Goal: Task Accomplishment & Management: Use online tool/utility

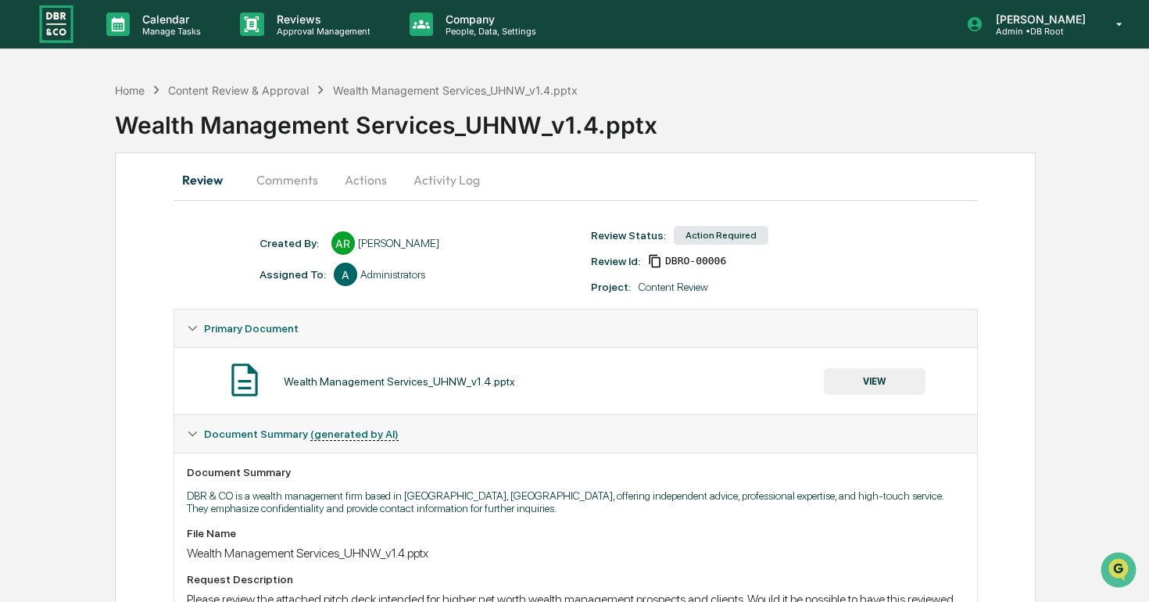
click at [857, 384] on button "VIEW" at bounding box center [875, 381] width 102 height 27
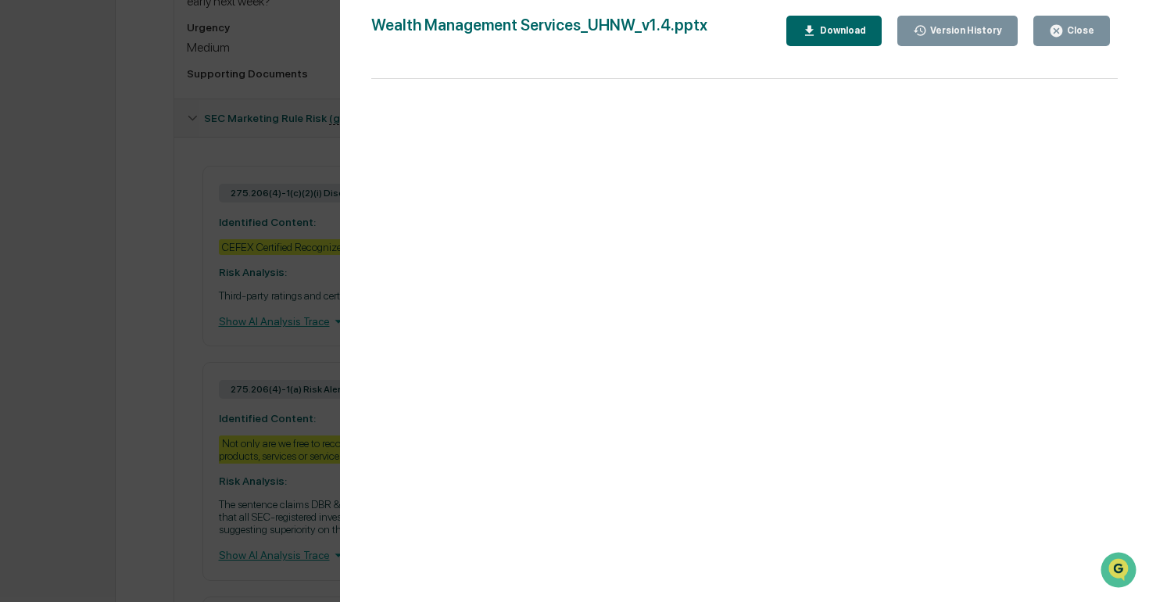
scroll to position [616, 0]
click at [834, 34] on div "Download" at bounding box center [841, 30] width 49 height 11
click at [1098, 29] on button "Close" at bounding box center [1072, 31] width 77 height 30
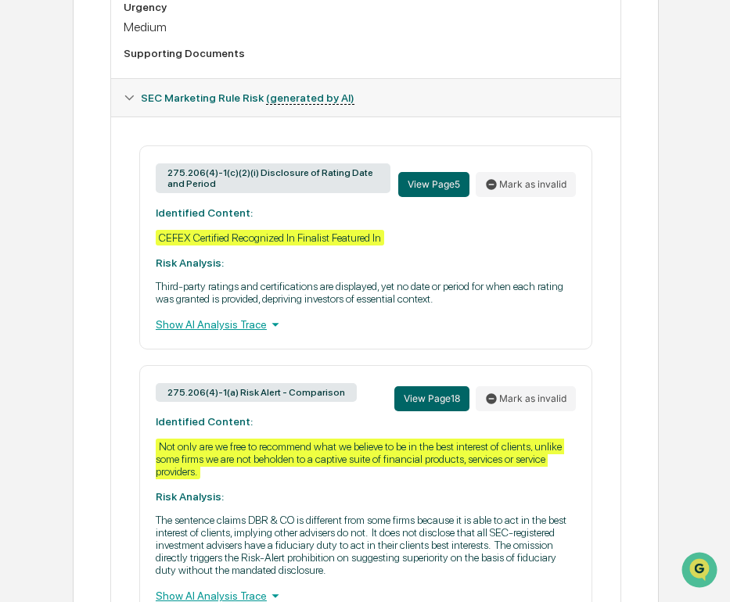
scroll to position [647, 0]
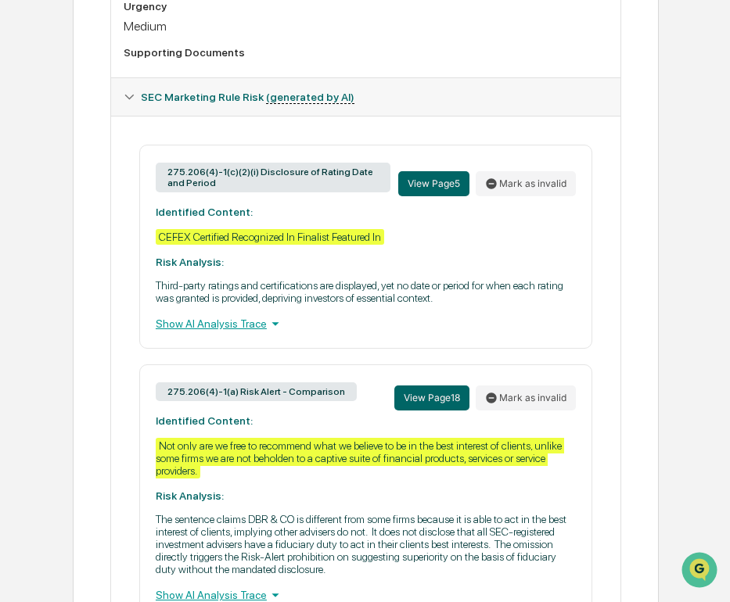
click at [560, 304] on p "Third-party ratings and certifications are displayed, yet no date or period for…" at bounding box center [366, 291] width 420 height 25
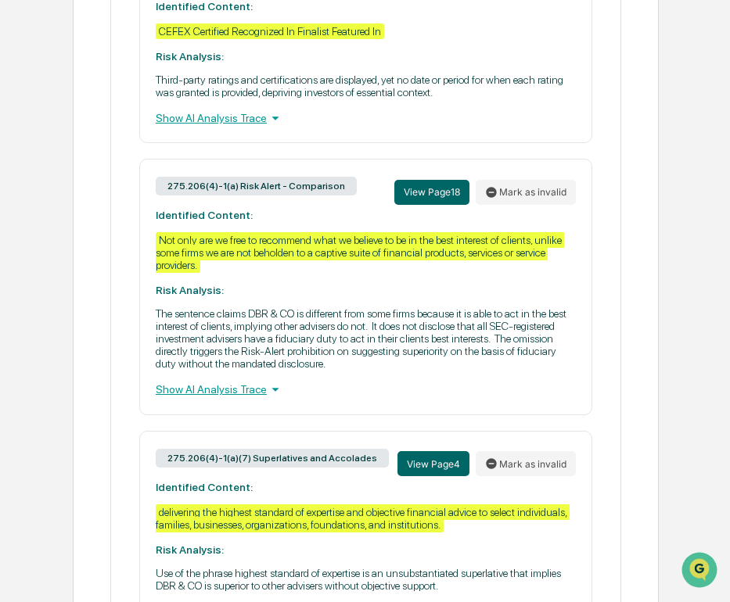
scroll to position [905, 0]
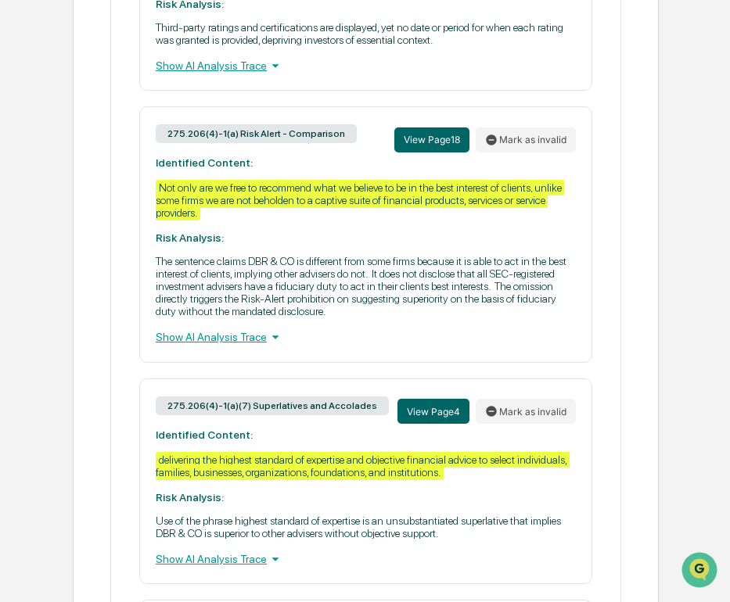
click at [568, 317] on p "The sentence claims DBR & CO is different from some firms because it is able to…" at bounding box center [366, 286] width 420 height 63
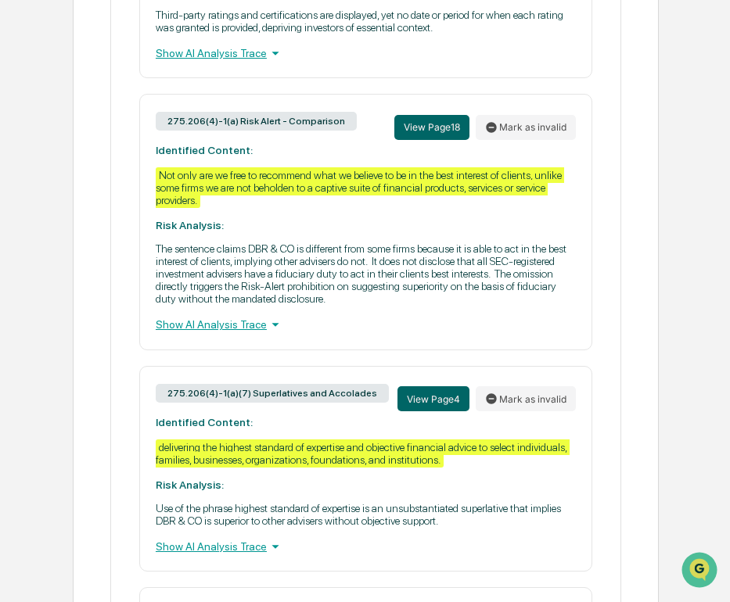
scroll to position [920, 0]
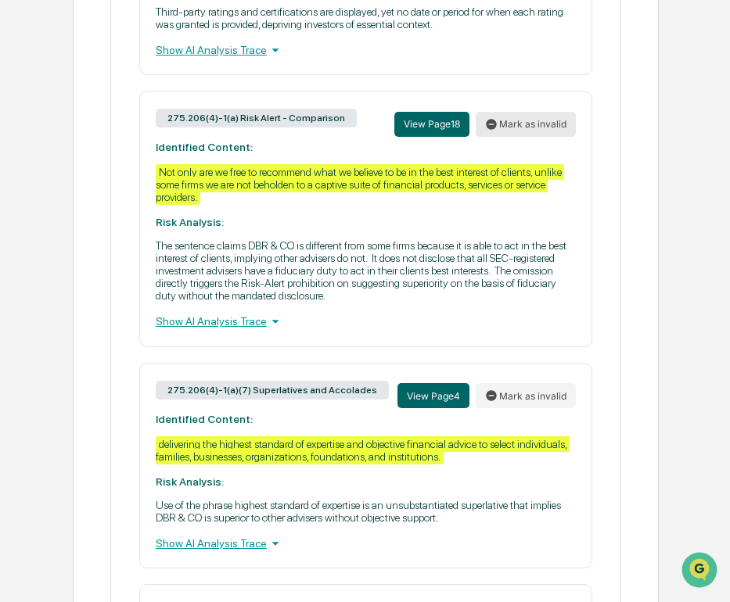
click at [528, 137] on button "Mark as invalid" at bounding box center [525, 124] width 100 height 25
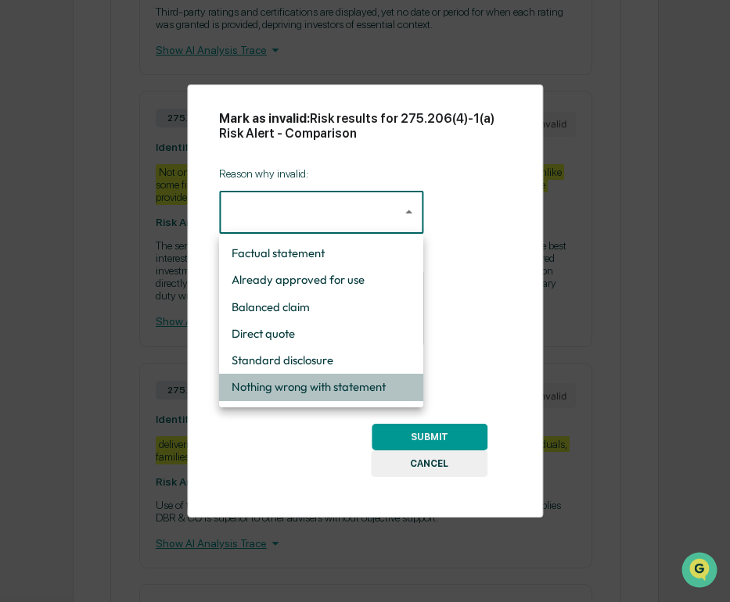
click at [367, 388] on li "Nothing wrong with statement" at bounding box center [321, 387] width 204 height 27
type input "**********"
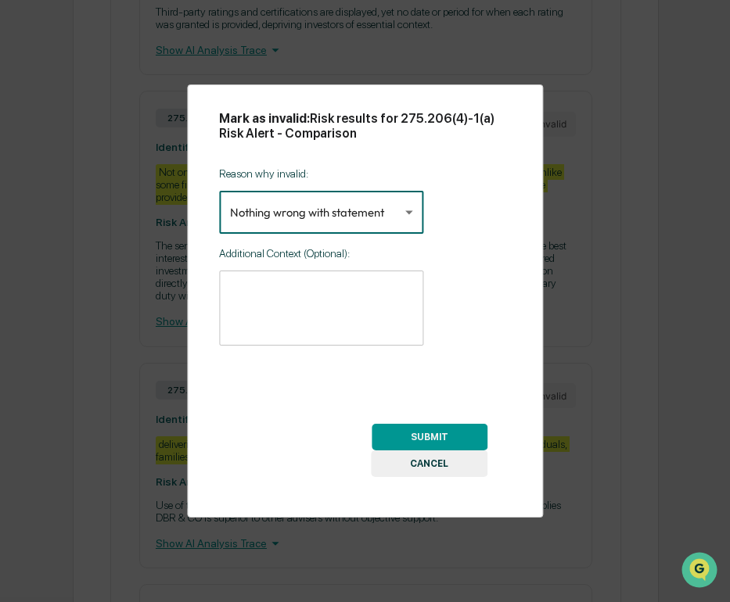
click at [354, 283] on div "* ​" at bounding box center [321, 308] width 204 height 75
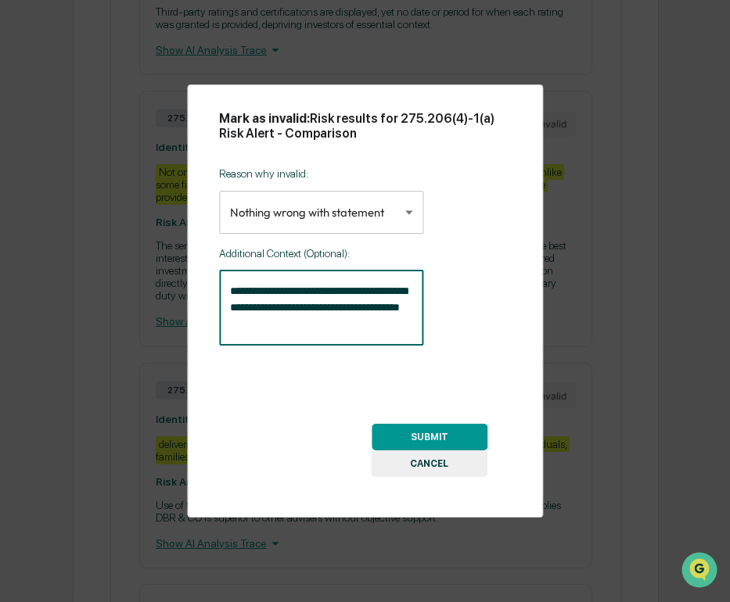
click at [314, 326] on textarea "**********" at bounding box center [321, 307] width 182 height 49
type textarea "**********"
click at [421, 430] on button "SUBMIT" at bounding box center [429, 437] width 116 height 27
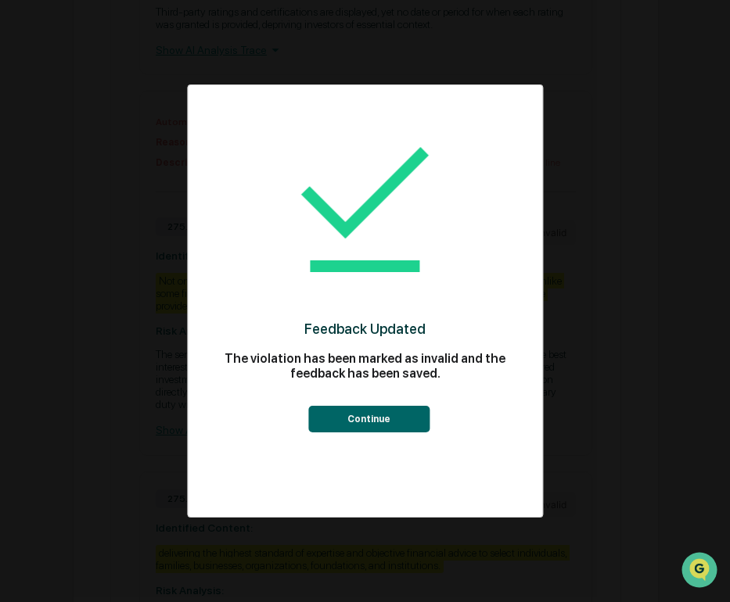
click at [383, 403] on div "Continue" at bounding box center [365, 411] width 292 height 41
click at [386, 411] on button "Continue" at bounding box center [368, 419] width 121 height 27
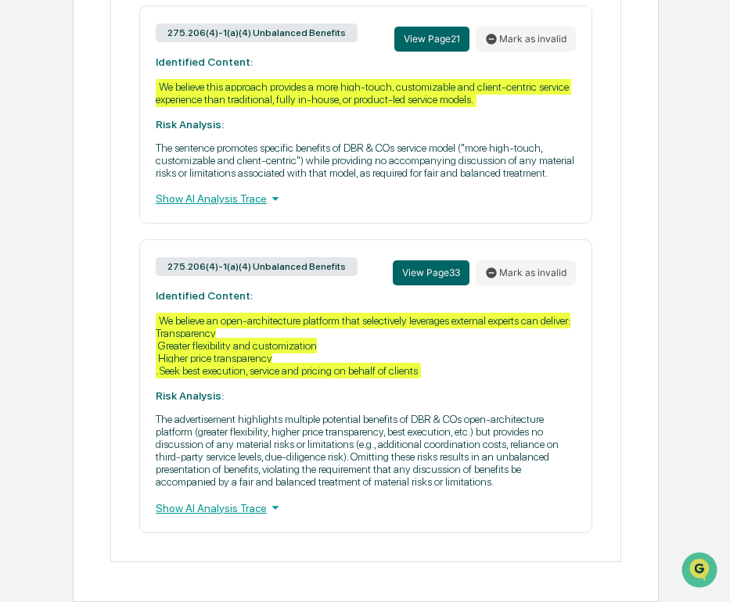
scroll to position [3743, 0]
click at [529, 260] on button "Mark as invalid" at bounding box center [525, 272] width 100 height 25
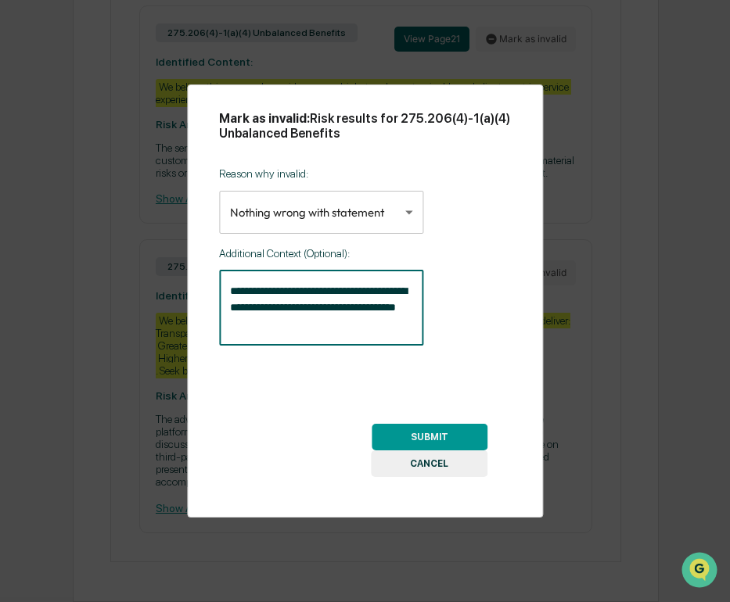
drag, startPoint x: 383, startPoint y: 314, endPoint x: 237, endPoint y: 278, distance: 150.4
click at [237, 278] on div "**********" at bounding box center [321, 308] width 204 height 75
drag, startPoint x: 325, startPoint y: 332, endPoint x: 213, endPoint y: 287, distance: 120.4
click at [213, 287] on div "**********" at bounding box center [365, 300] width 356 height 433
type textarea "**********"
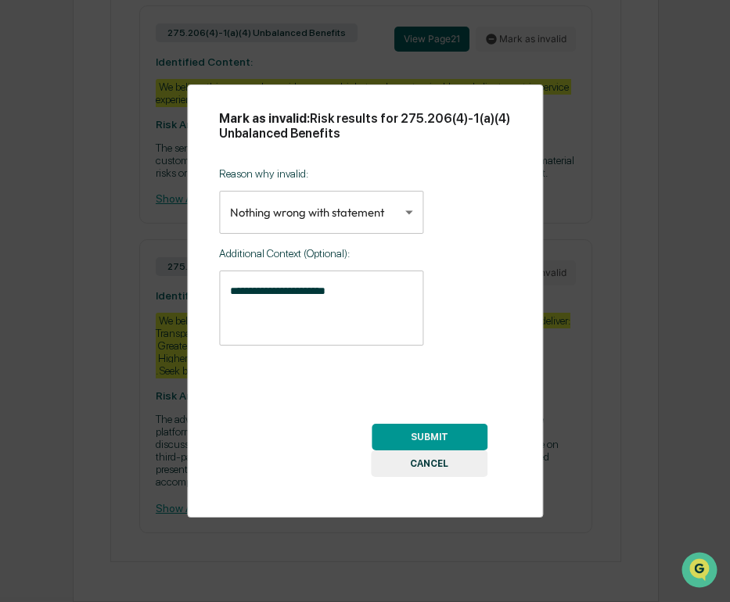
click at [425, 434] on button "SUBMIT" at bounding box center [429, 437] width 116 height 27
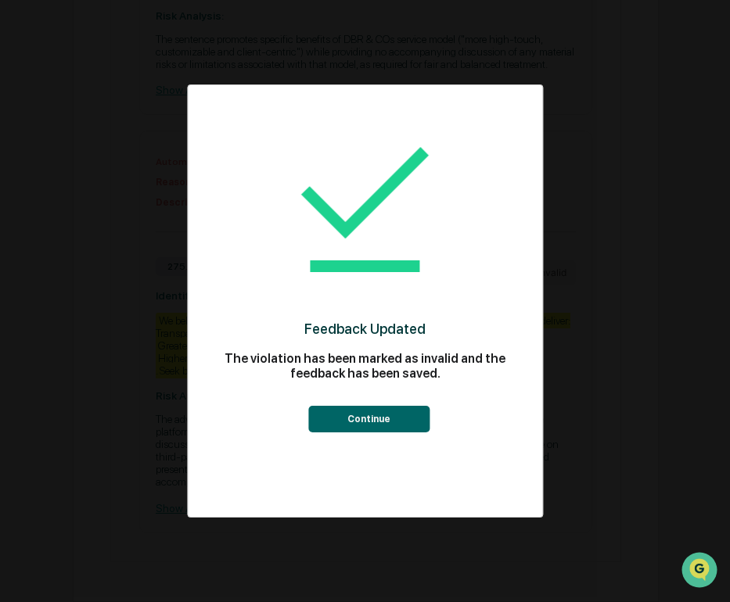
click at [394, 418] on button "Continue" at bounding box center [368, 419] width 121 height 27
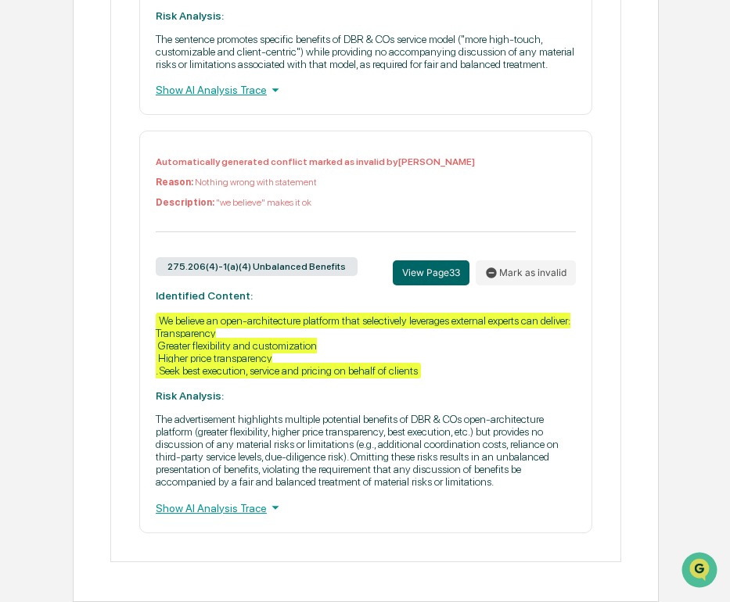
scroll to position [3528, 0]
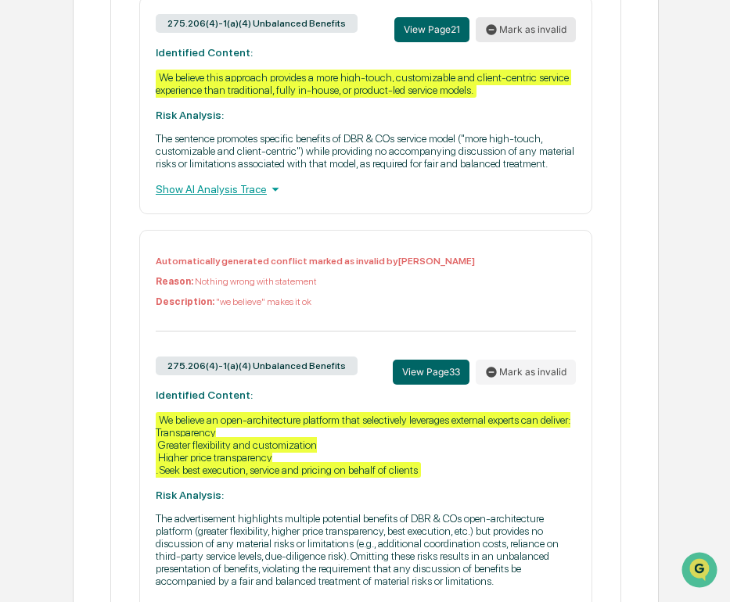
click at [524, 42] on button "Mark as invalid" at bounding box center [525, 29] width 100 height 25
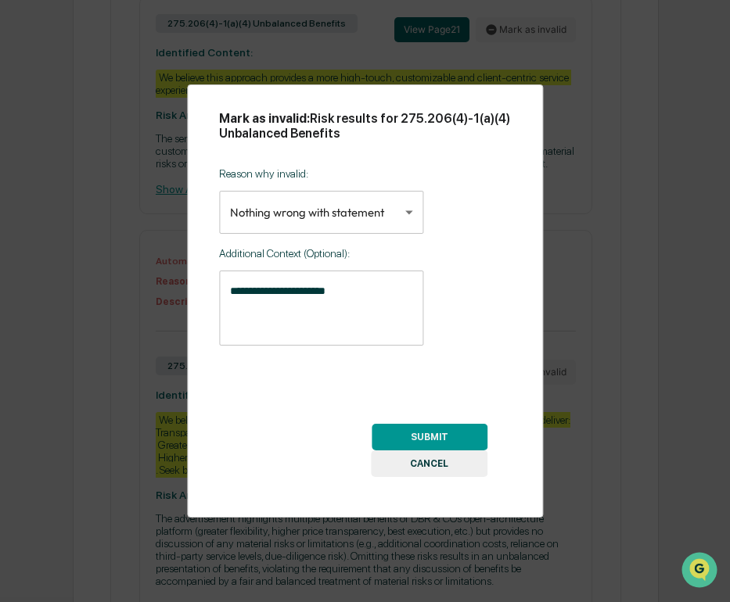
click at [457, 436] on button "SUBMIT" at bounding box center [429, 437] width 116 height 27
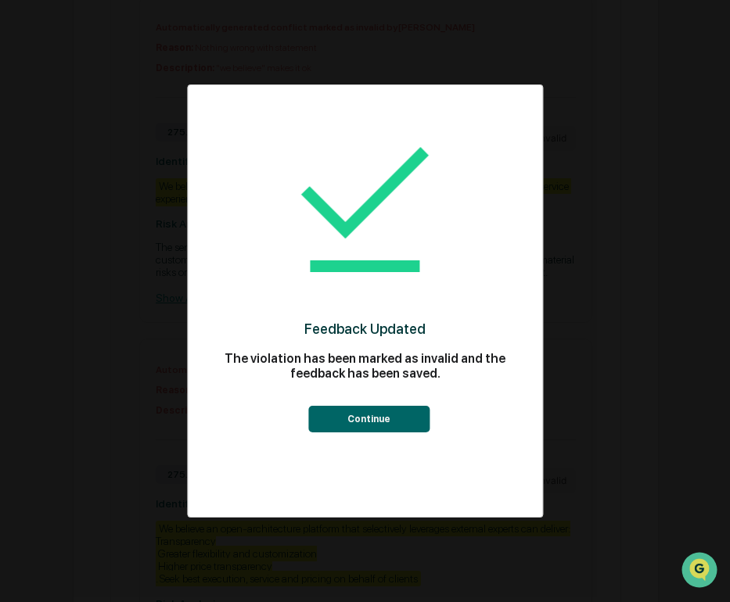
click at [385, 428] on button "Continue" at bounding box center [368, 419] width 121 height 27
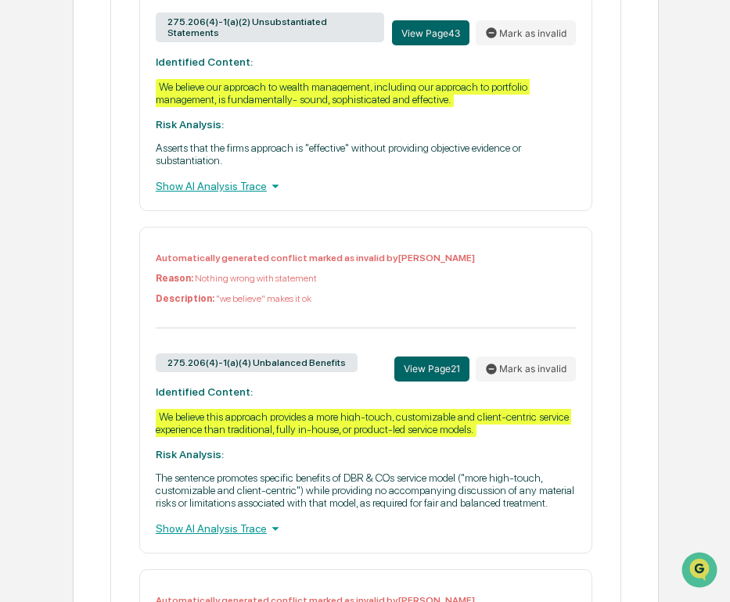
scroll to position [3259, 0]
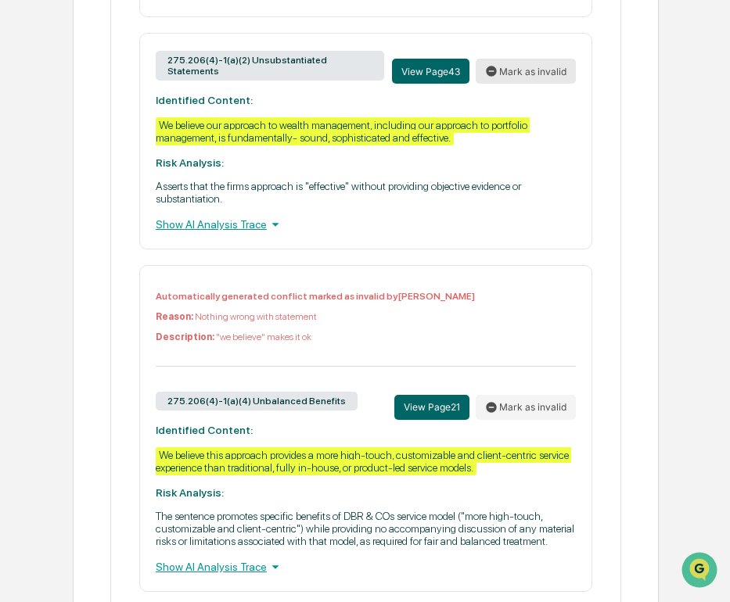
click at [516, 84] on button "Mark as invalid" at bounding box center [525, 71] width 100 height 25
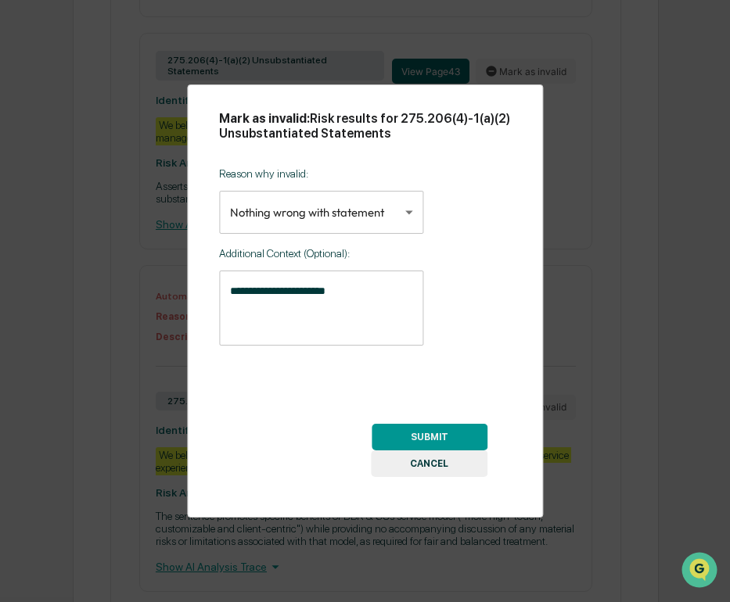
click at [459, 436] on button "SUBMIT" at bounding box center [429, 437] width 116 height 27
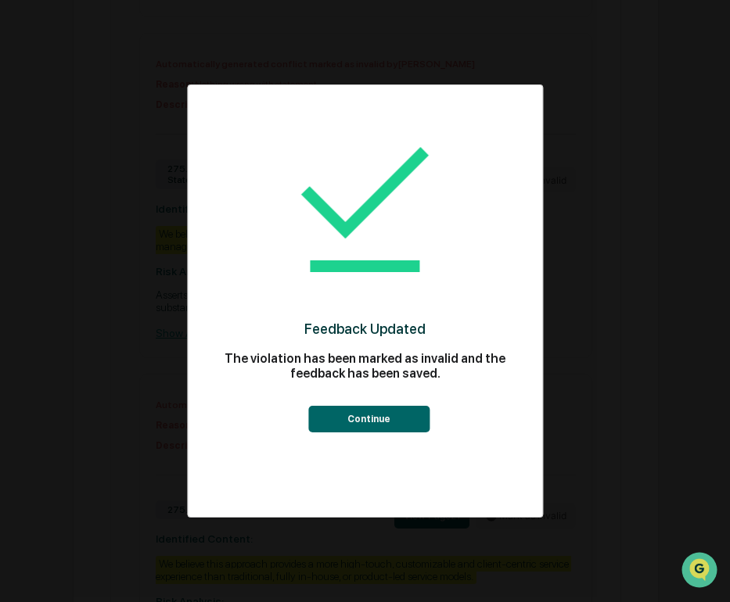
click at [382, 415] on button "Continue" at bounding box center [368, 419] width 121 height 27
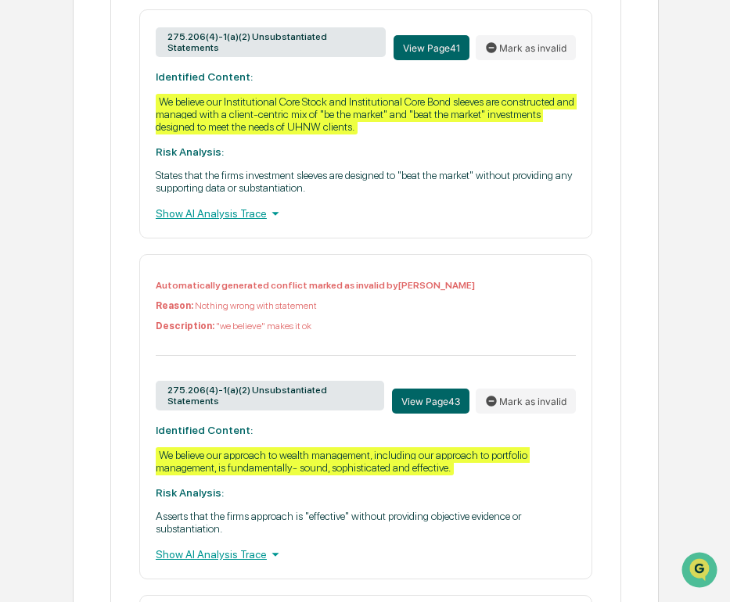
scroll to position [3034, 0]
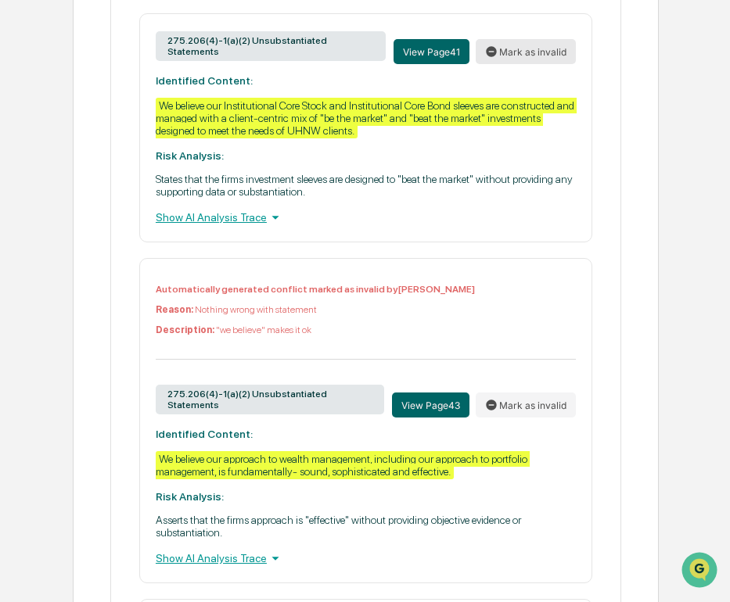
click at [522, 64] on button "Mark as invalid" at bounding box center [525, 51] width 100 height 25
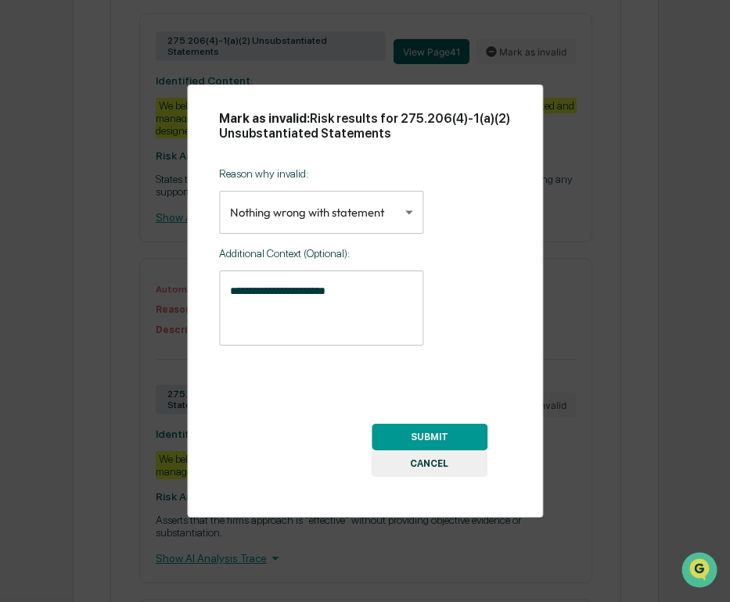
click at [451, 428] on button "SUBMIT" at bounding box center [429, 437] width 116 height 27
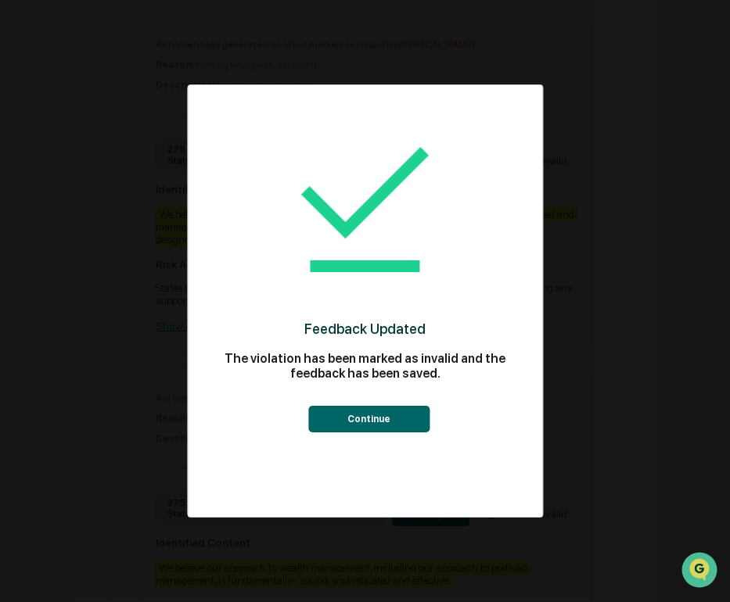
click at [375, 407] on button "Continue" at bounding box center [368, 419] width 121 height 27
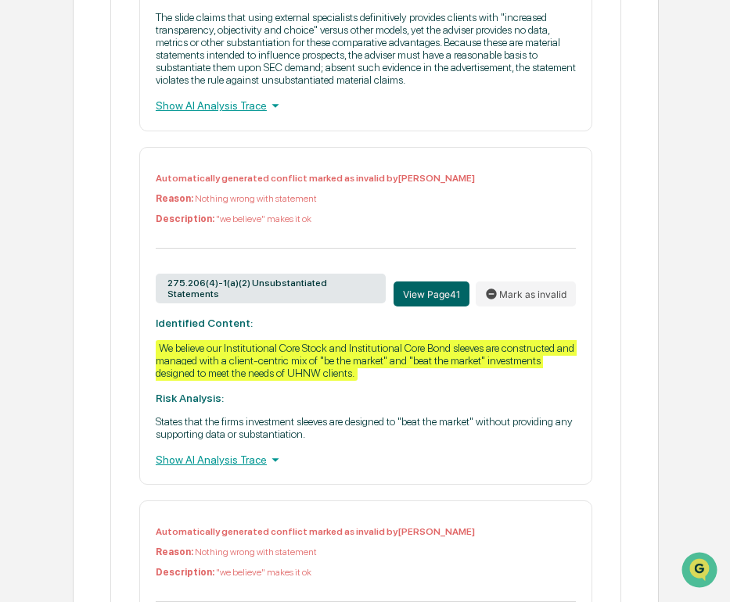
scroll to position [2891, 0]
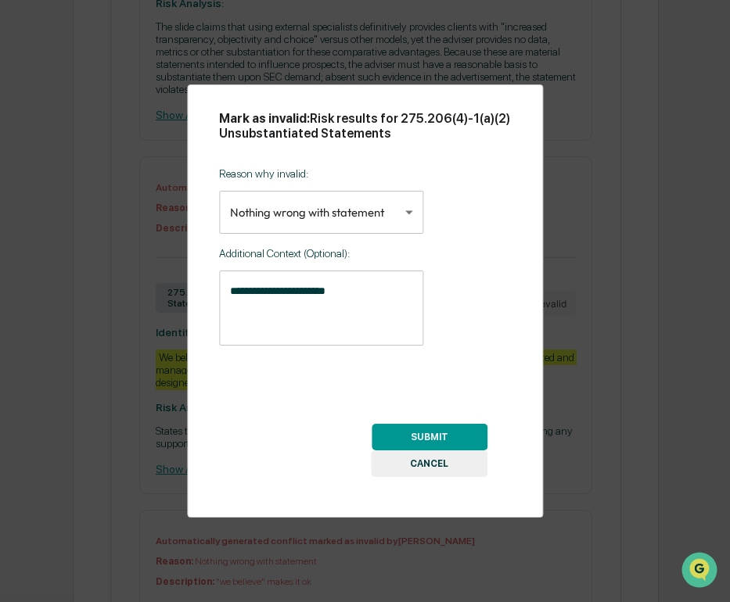
click at [438, 471] on button "CANCEL" at bounding box center [429, 463] width 117 height 27
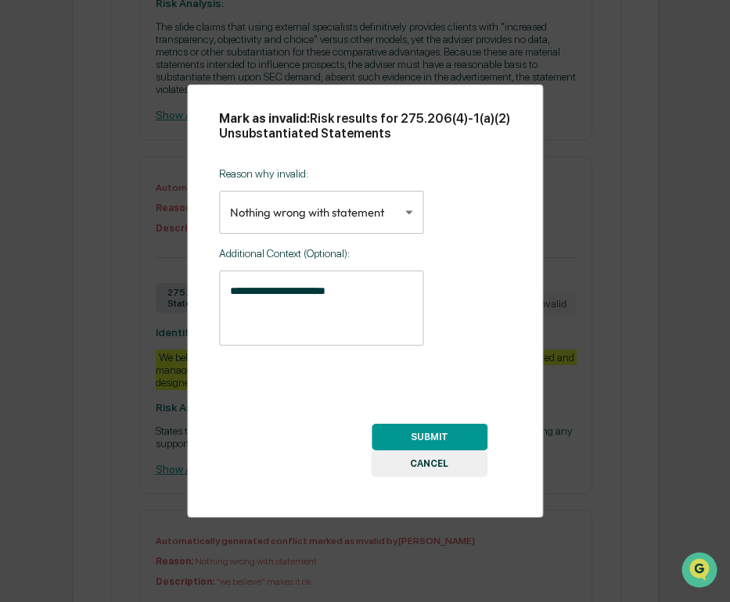
click at [454, 437] on button "SUBMIT" at bounding box center [429, 437] width 116 height 27
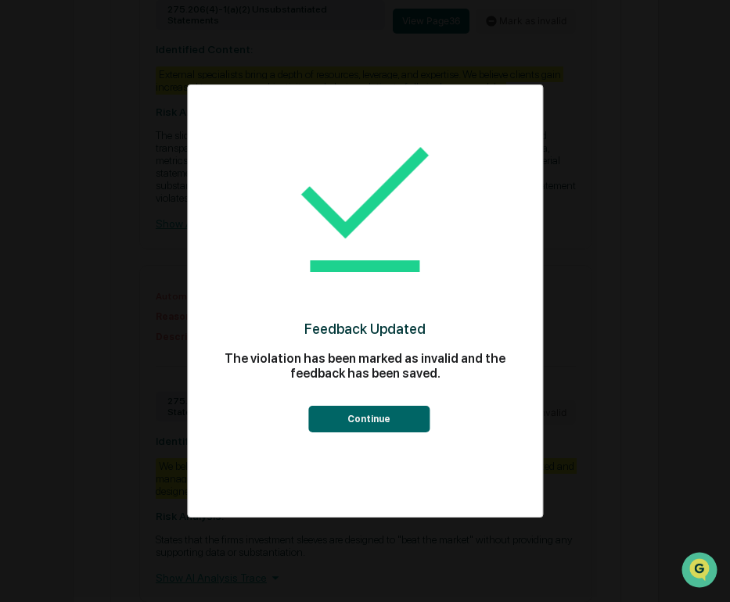
click at [377, 423] on button "Continue" at bounding box center [368, 419] width 121 height 27
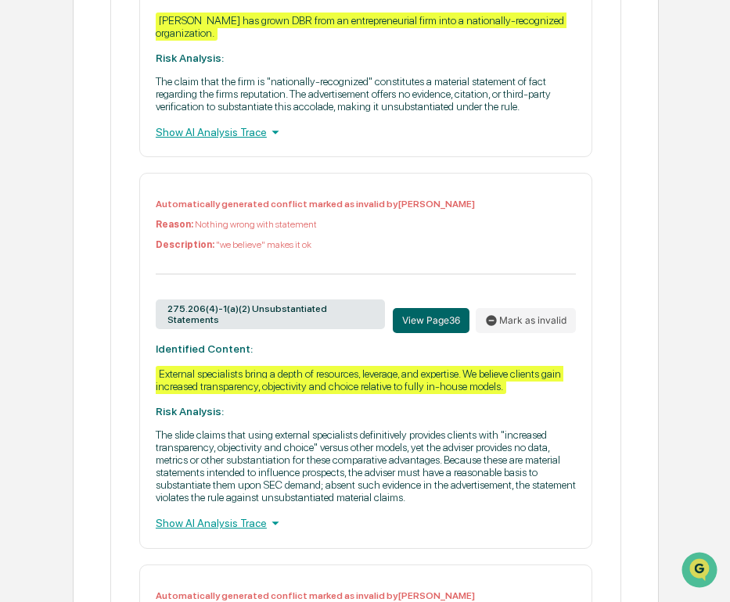
scroll to position [2590, 0]
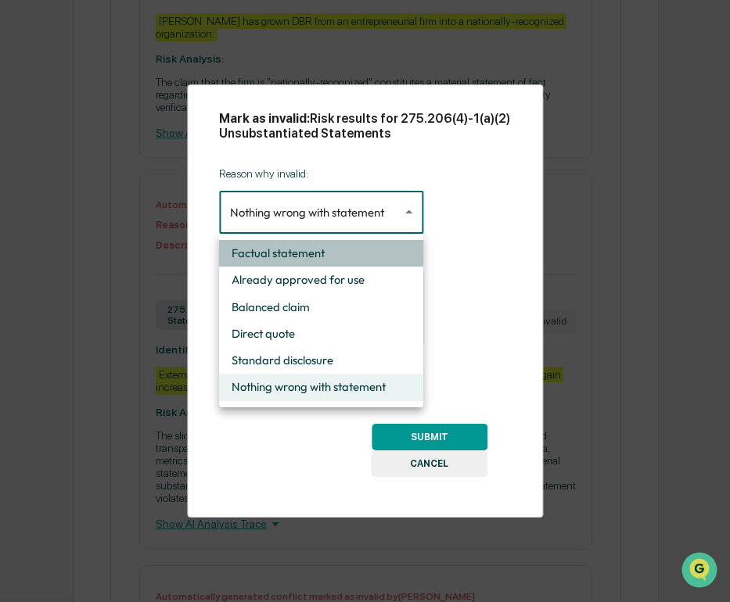
click at [349, 253] on li "Factual statement" at bounding box center [321, 253] width 204 height 27
type input "**********"
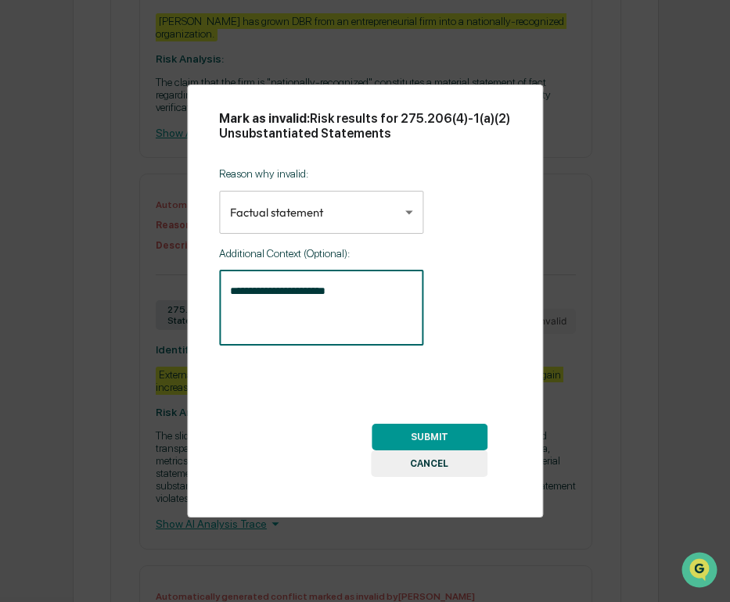
drag, startPoint x: 376, startPoint y: 292, endPoint x: 103, endPoint y: 292, distance: 272.9
click at [103, 292] on div "**********" at bounding box center [365, 301] width 730 height 602
type textarea "**********"
click at [414, 429] on button "SUBMIT" at bounding box center [429, 437] width 116 height 27
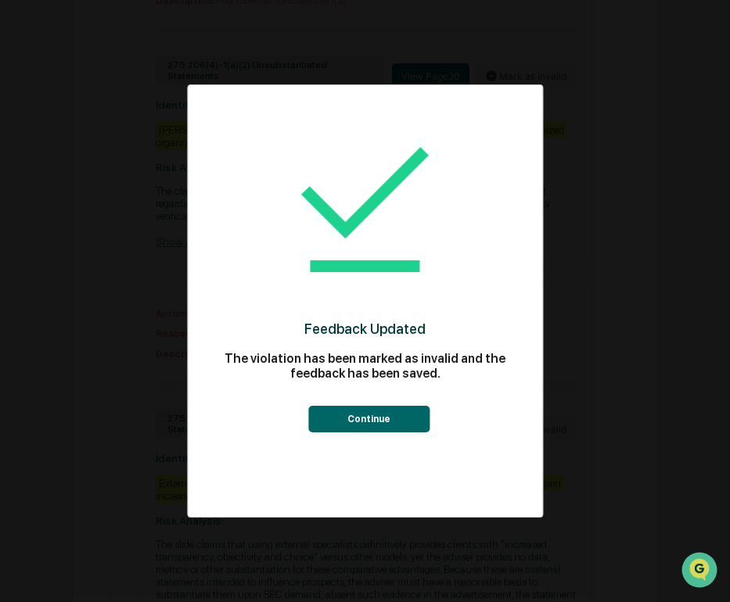
click at [368, 421] on button "Continue" at bounding box center [368, 419] width 121 height 27
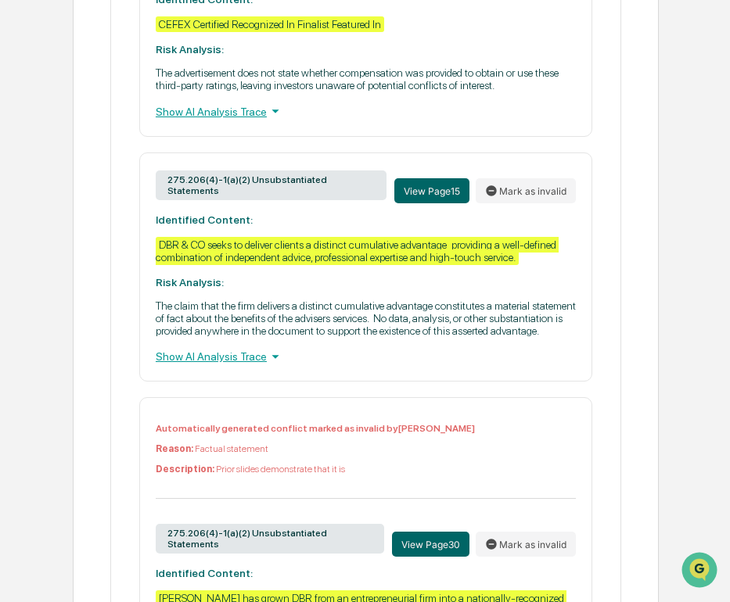
scroll to position [2118, 0]
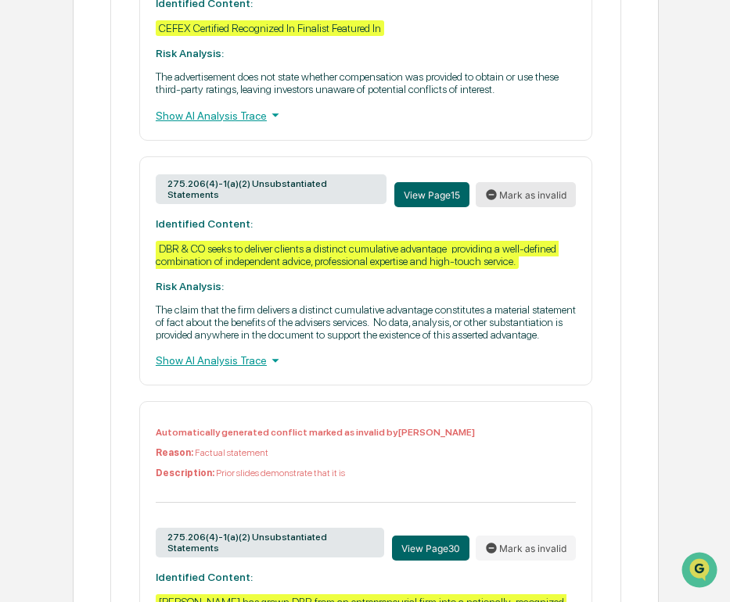
click at [540, 207] on button "Mark as invalid" at bounding box center [525, 194] width 100 height 25
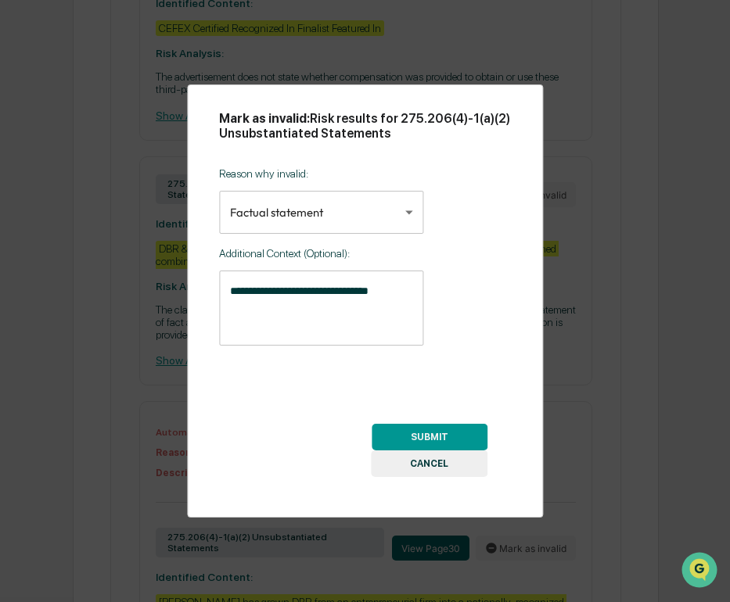
click at [347, 212] on body "Calendar Manage Tasks Reviews Approval Management Company People, Data, Setting…" at bounding box center [365, 268] width 730 height 4773
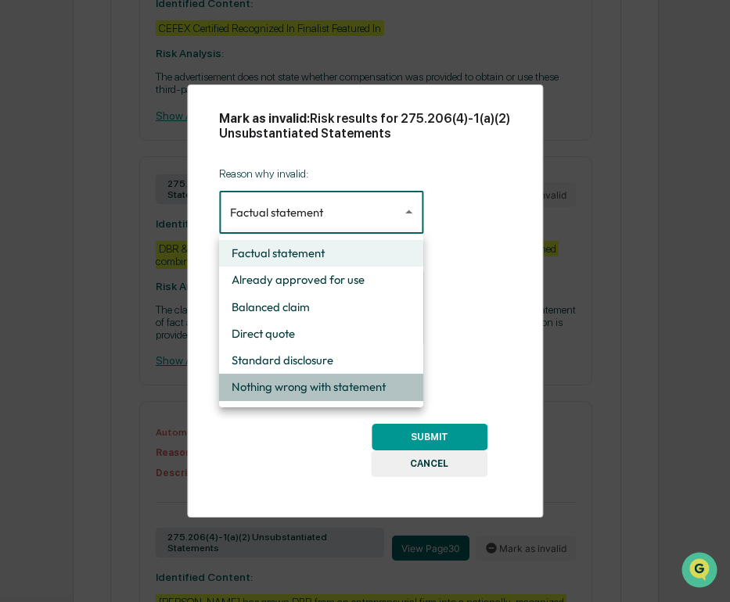
click at [371, 382] on li "Nothing wrong with statement" at bounding box center [321, 387] width 204 height 27
type input "**********"
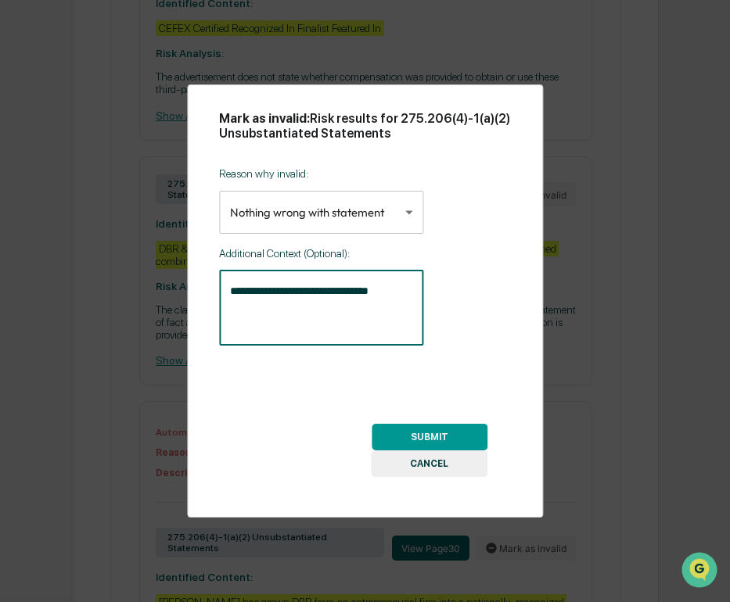
drag, startPoint x: 398, startPoint y: 290, endPoint x: 81, endPoint y: 277, distance: 317.7
click at [81, 276] on div "**********" at bounding box center [365, 301] width 730 height 602
type textarea "**********"
drag, startPoint x: 325, startPoint y: 131, endPoint x: 446, endPoint y: 136, distance: 121.3
click at [448, 136] on h2 "Mark as invalid: Risk results for 275.206(4)-1(a)(2) Unsubstantiated Statements" at bounding box center [365, 126] width 292 height 30
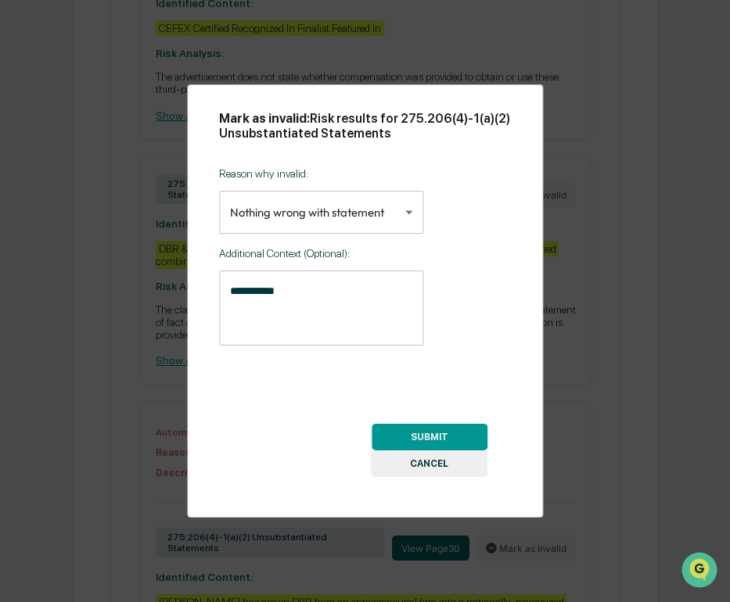
click at [396, 464] on button "CANCEL" at bounding box center [429, 463] width 117 height 27
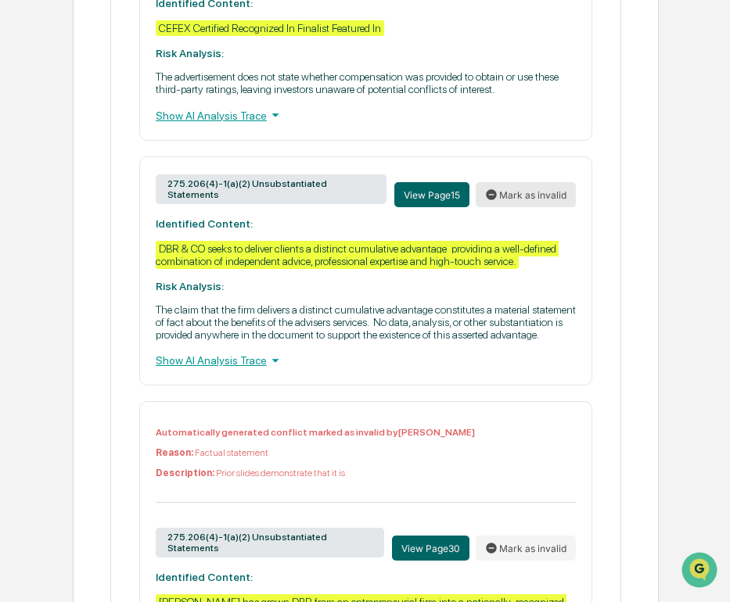
click at [550, 207] on button "Mark as invalid" at bounding box center [525, 194] width 100 height 25
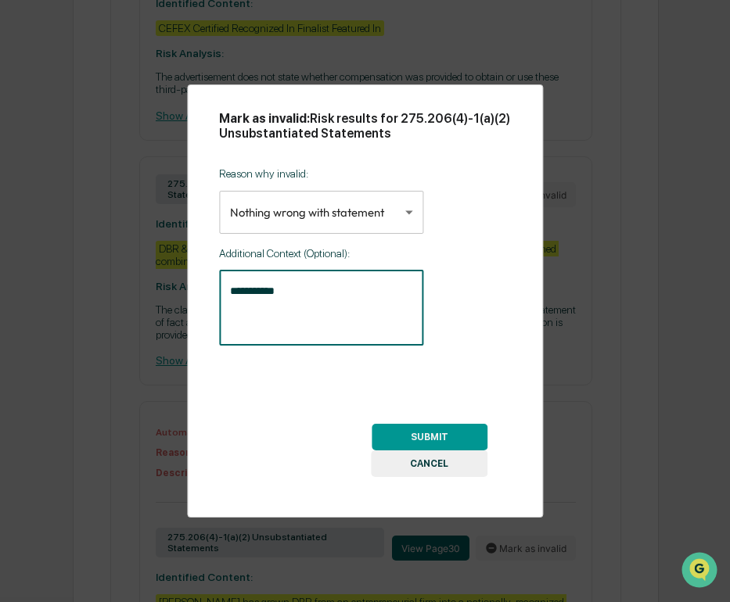
drag, startPoint x: 388, startPoint y: 304, endPoint x: 229, endPoint y: 299, distance: 158.8
click at [228, 299] on div "**********" at bounding box center [321, 308] width 204 height 75
type textarea "*"
type textarea "**********"
click at [389, 429] on button "SUBMIT" at bounding box center [429, 437] width 116 height 27
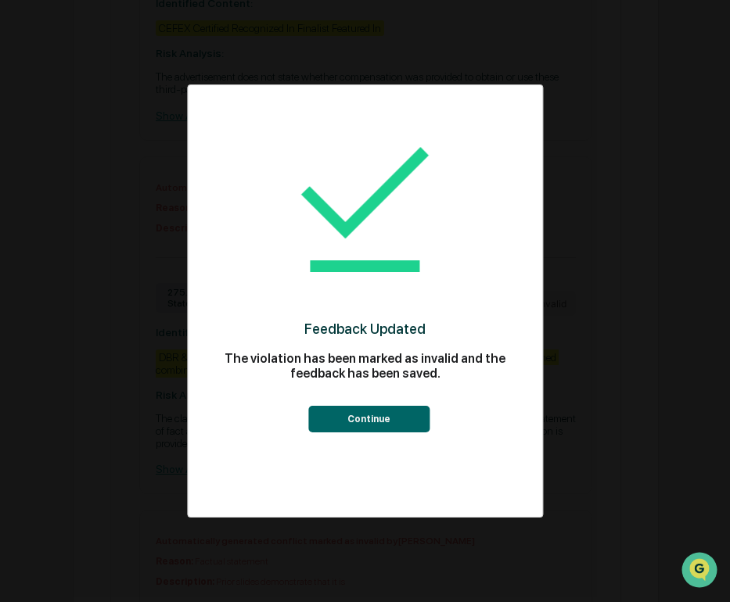
click at [388, 412] on button "Continue" at bounding box center [368, 419] width 121 height 27
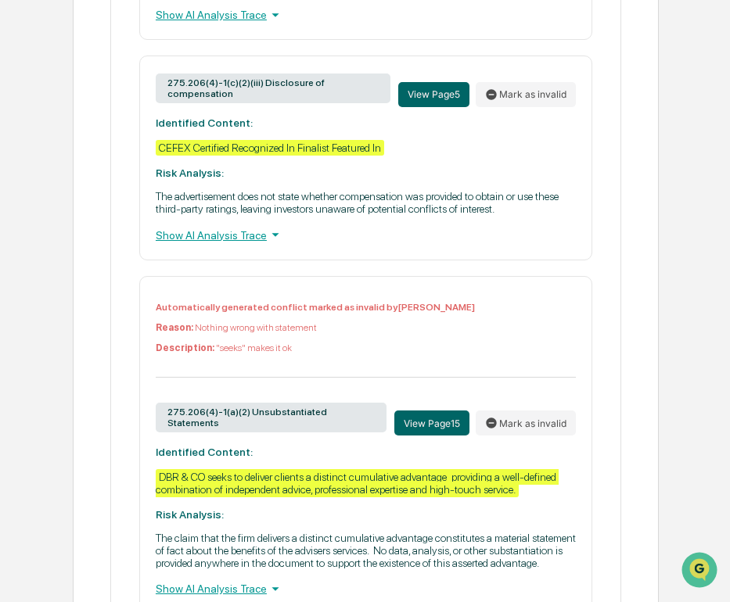
scroll to position [1994, 0]
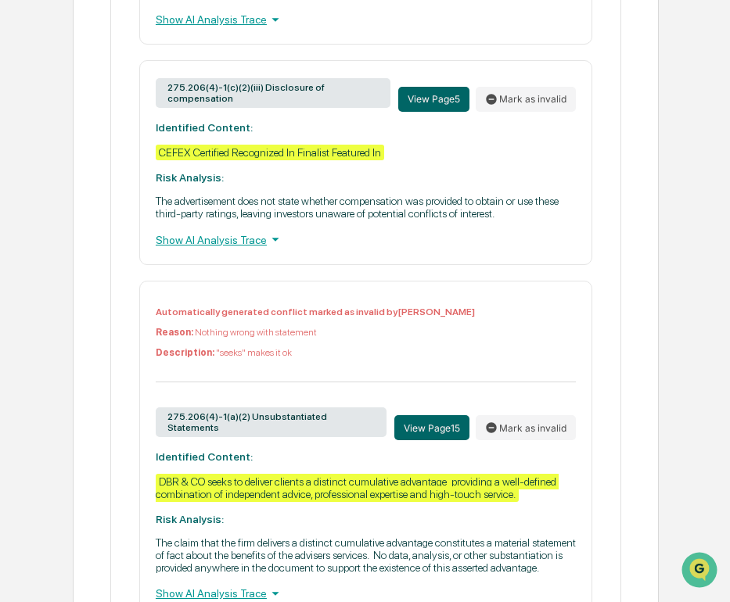
click at [540, 264] on div "275.206(4)-1(c)(2)(iii) Disclosure of compensation View Page 5 Mark as invalid …" at bounding box center [365, 162] width 453 height 204
click at [533, 112] on button "Mark as invalid" at bounding box center [525, 99] width 100 height 25
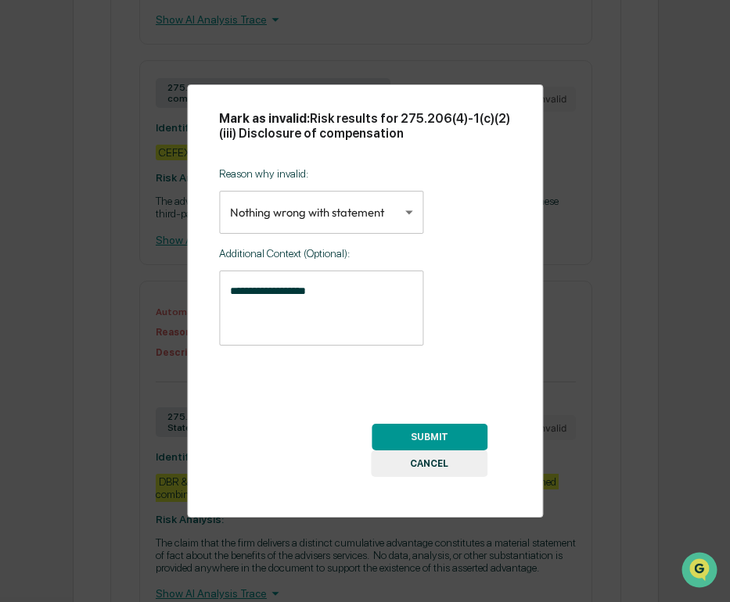
click at [370, 215] on body "Calendar Manage Tasks Reviews Approval Management Company People, Data, Setting…" at bounding box center [365, 446] width 730 height 4881
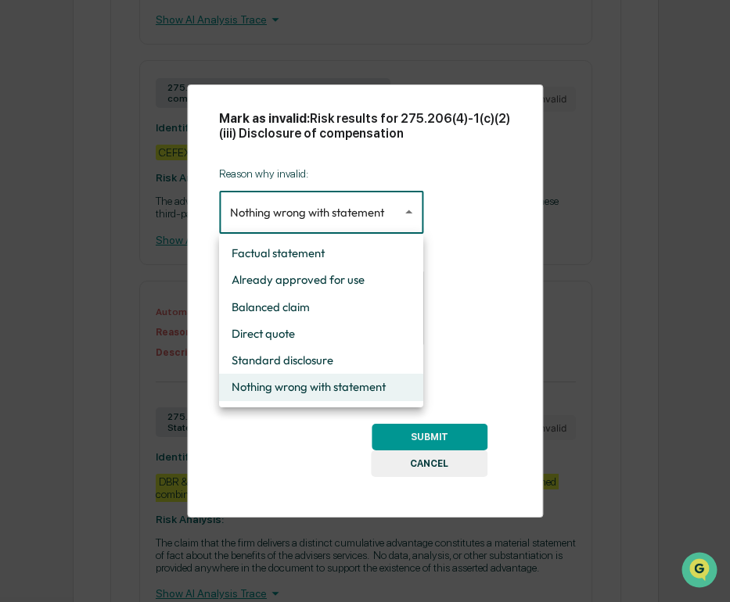
click at [357, 306] on li "Balanced claim" at bounding box center [321, 307] width 204 height 27
type input "**********"
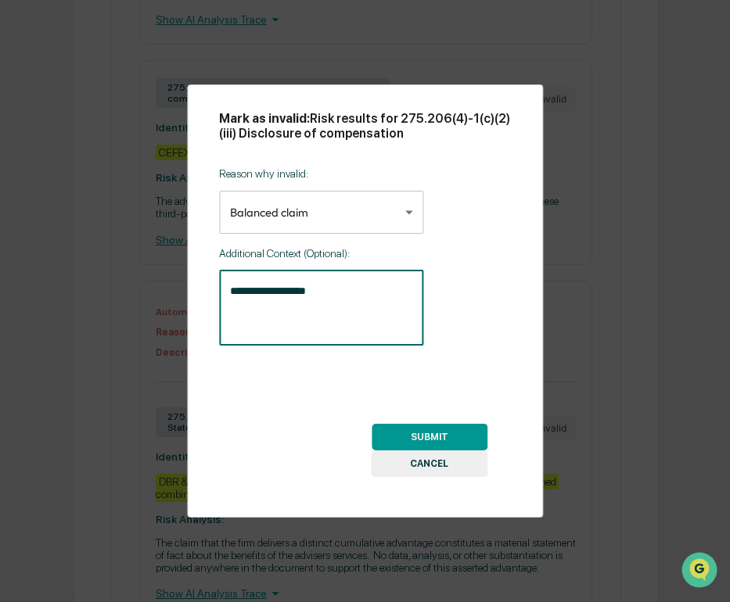
drag, startPoint x: 389, startPoint y: 296, endPoint x: 138, endPoint y: 293, distance: 251.8
click at [138, 292] on div "**********" at bounding box center [365, 301] width 730 height 602
type textarea "*"
click at [284, 296] on textarea "**********" at bounding box center [321, 307] width 182 height 49
type textarea "**********"
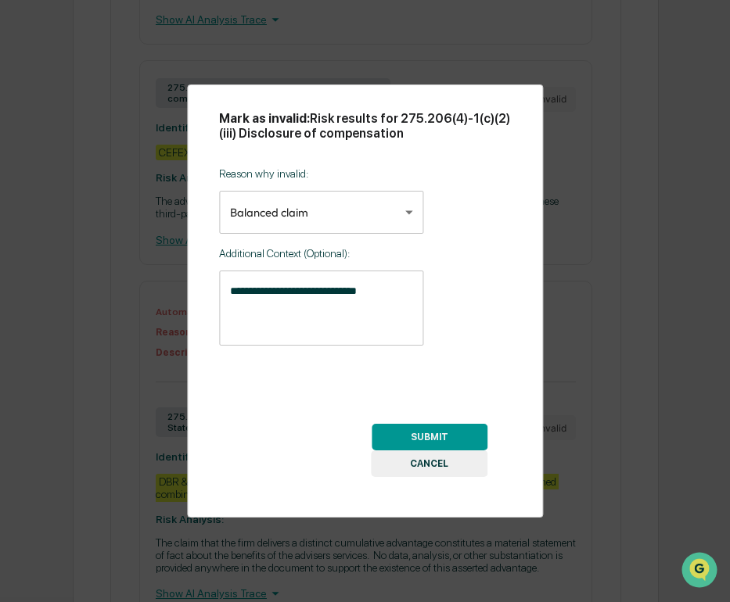
click at [417, 431] on button "SUBMIT" at bounding box center [429, 437] width 116 height 27
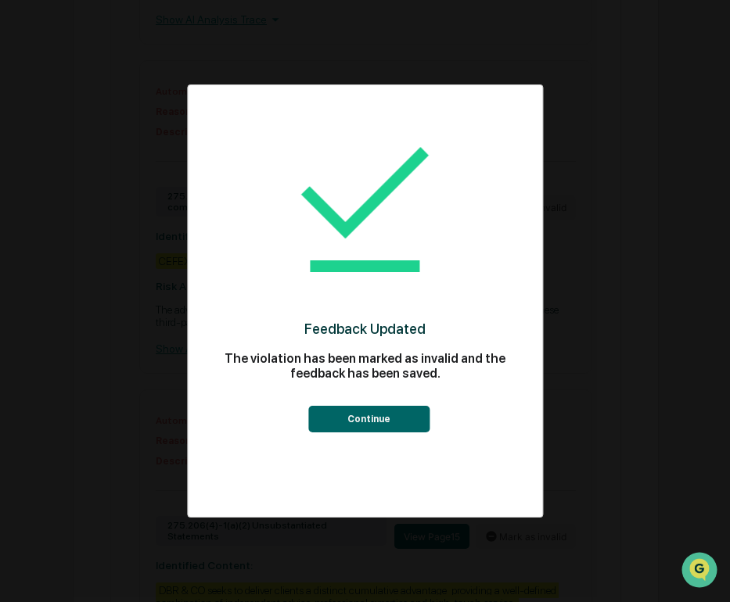
click at [368, 418] on button "Continue" at bounding box center [368, 419] width 121 height 27
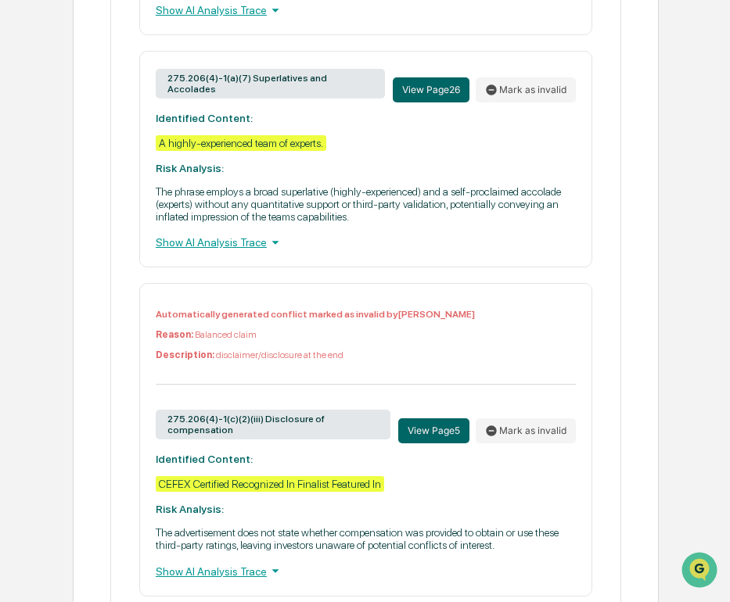
scroll to position [1755, 0]
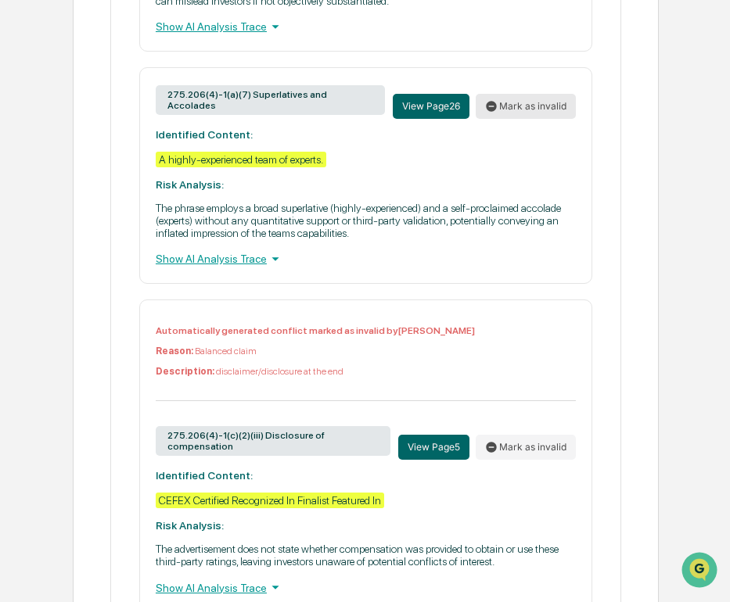
click at [499, 119] on button "Mark as invalid" at bounding box center [525, 106] width 100 height 25
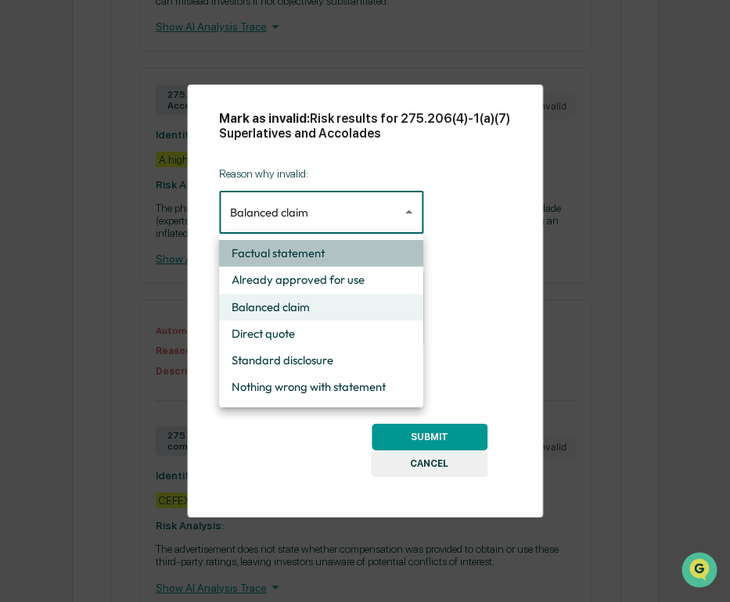
click at [409, 247] on li "Factual statement" at bounding box center [321, 253] width 204 height 27
type input "**********"
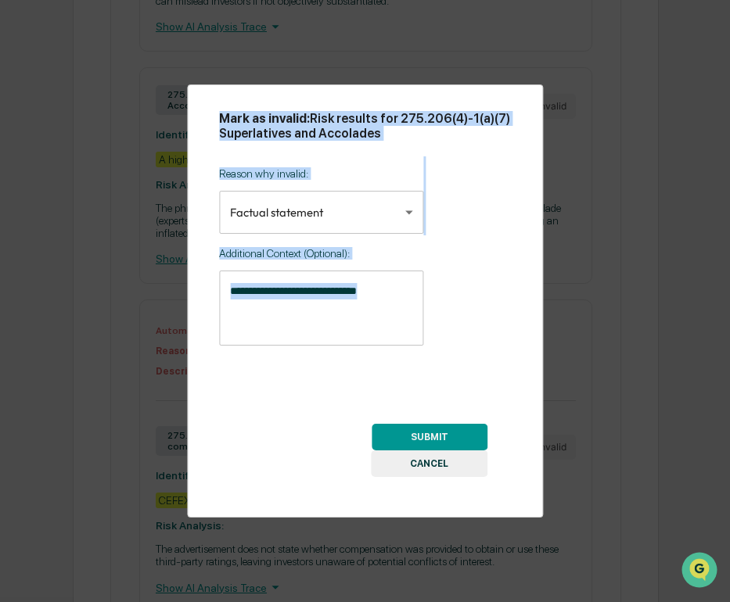
drag, startPoint x: 415, startPoint y: 296, endPoint x: 187, endPoint y: 295, distance: 228.3
click at [186, 295] on div "**********" at bounding box center [365, 301] width 730 height 602
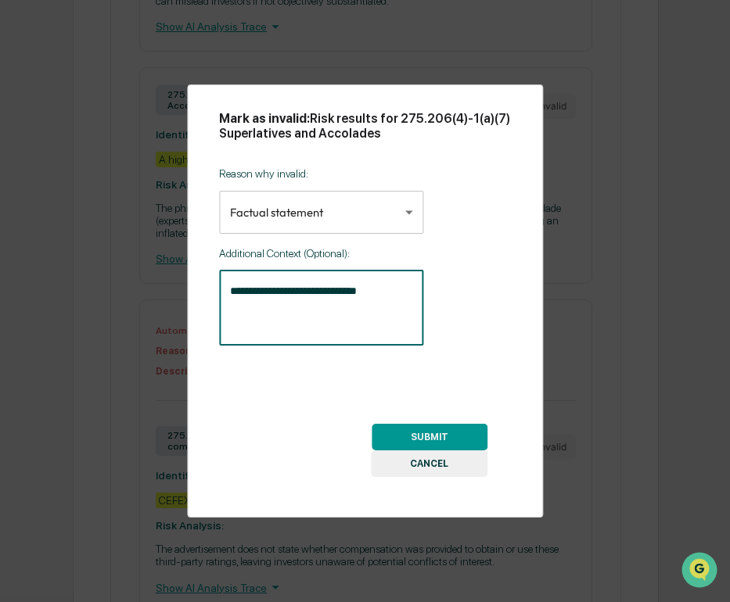
click at [283, 287] on textarea "**********" at bounding box center [321, 307] width 182 height 49
type textarea "**********"
click at [437, 428] on button "SUBMIT" at bounding box center [429, 437] width 116 height 27
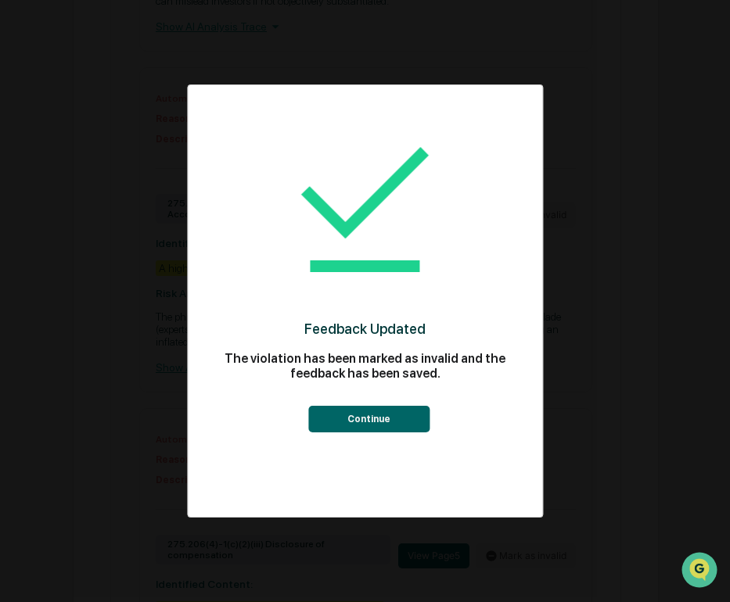
click at [393, 422] on button "Continue" at bounding box center [368, 419] width 121 height 27
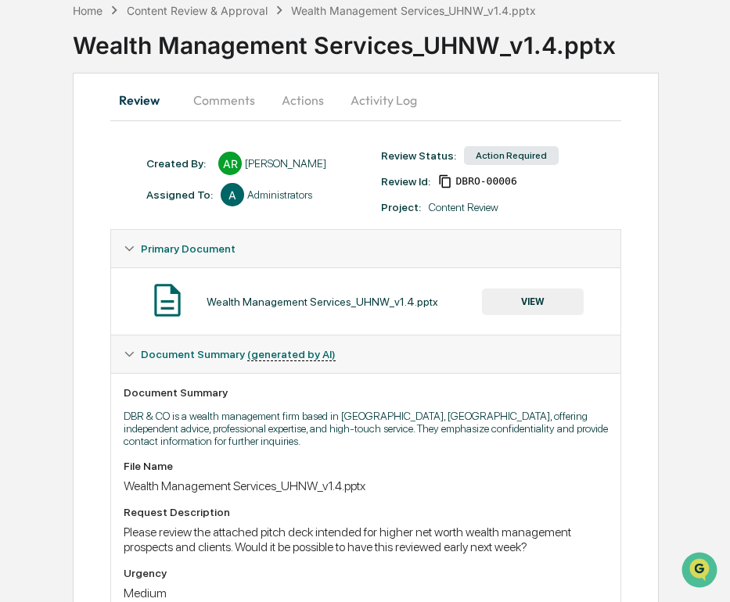
scroll to position [52, 0]
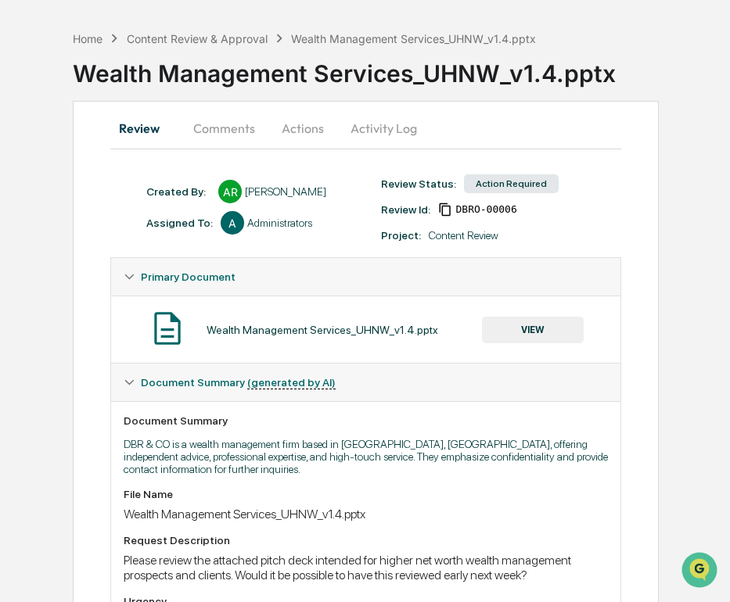
click at [313, 133] on button "Actions" at bounding box center [302, 128] width 70 height 38
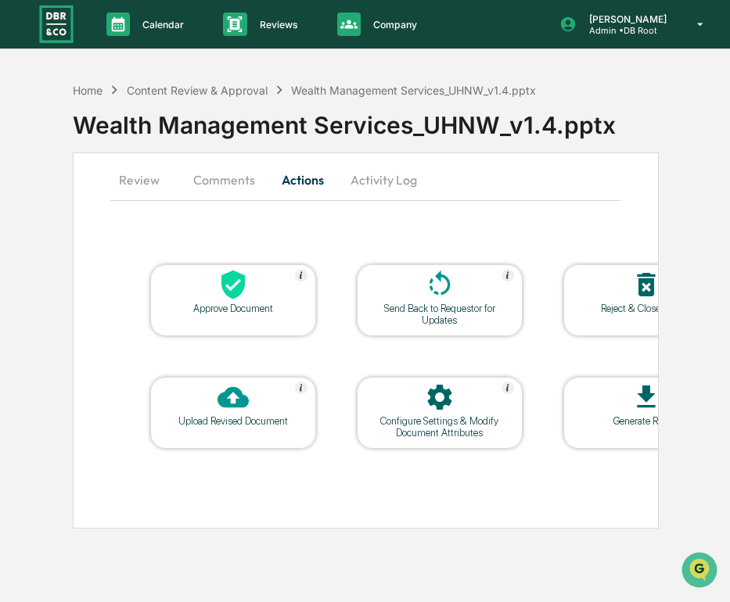
scroll to position [0, 0]
click at [226, 414] on div at bounding box center [233, 399] width 156 height 34
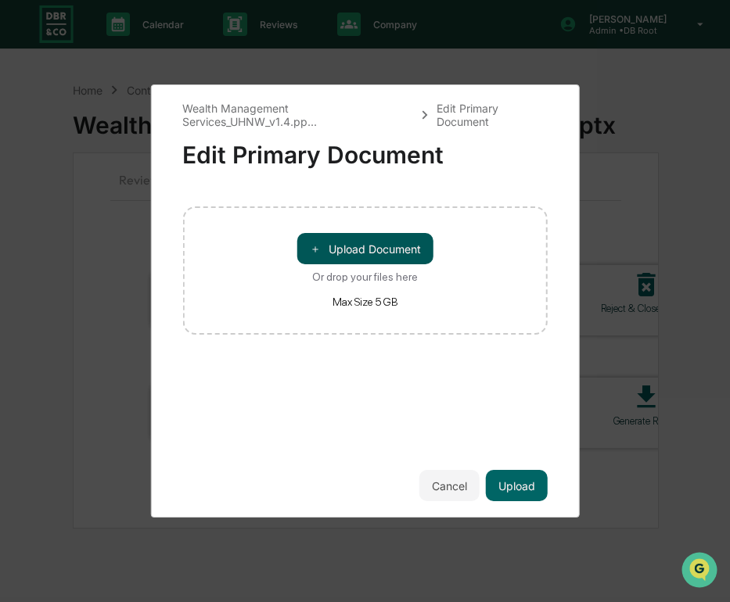
click at [350, 247] on button "＋ Upload Document" at bounding box center [365, 248] width 136 height 31
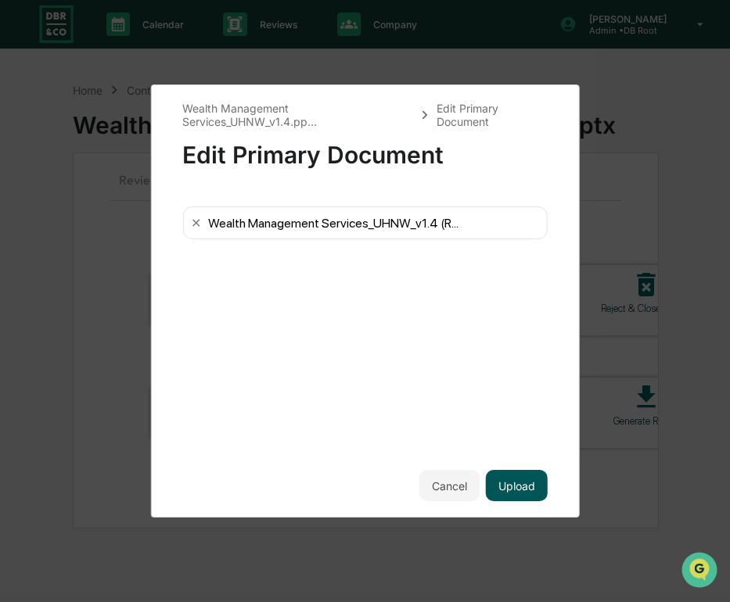
click at [520, 486] on button "Upload" at bounding box center [517, 485] width 62 height 31
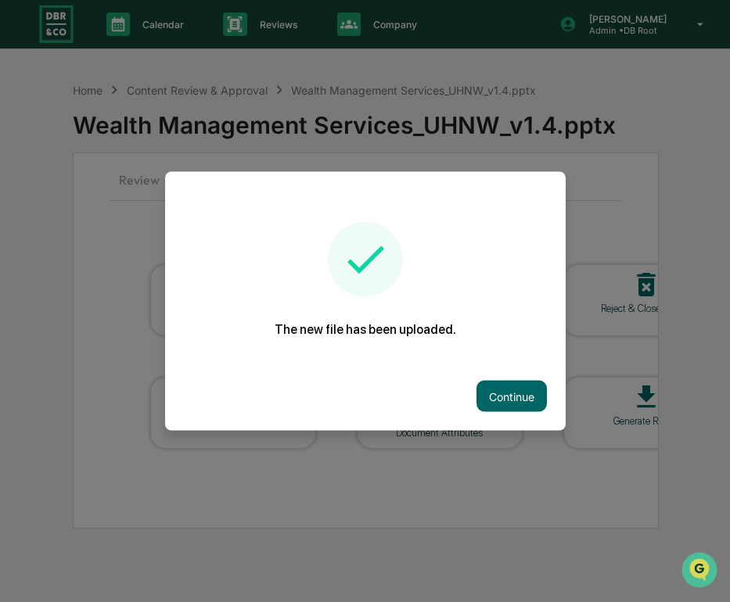
click at [532, 399] on button "Continue" at bounding box center [511, 396] width 70 height 31
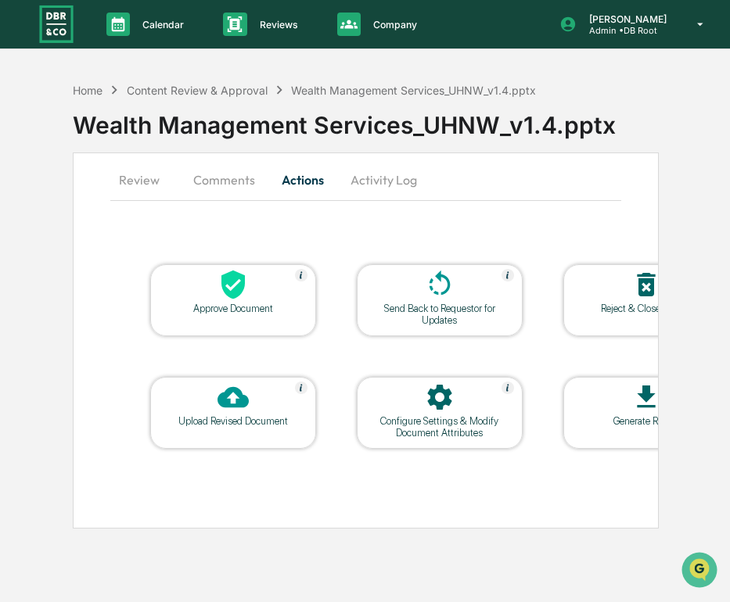
click at [153, 183] on button "Review" at bounding box center [145, 180] width 70 height 38
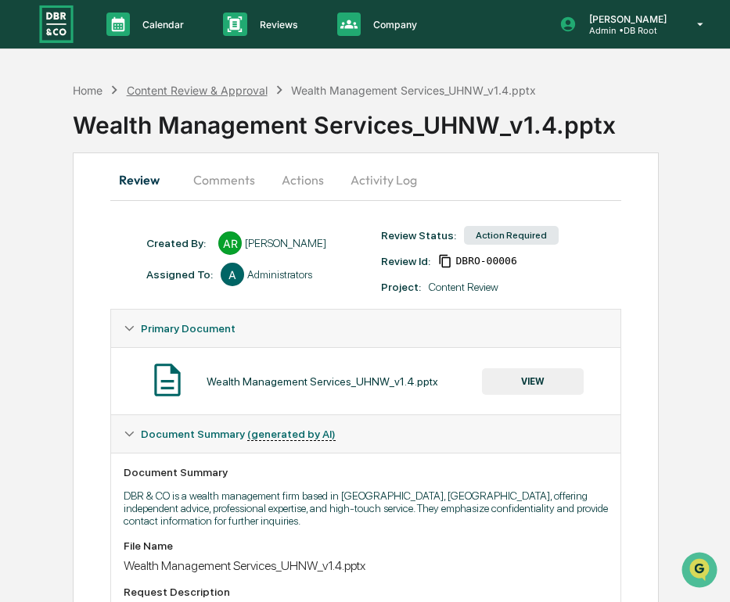
click at [206, 84] on div "Content Review & Approval" at bounding box center [197, 90] width 141 height 13
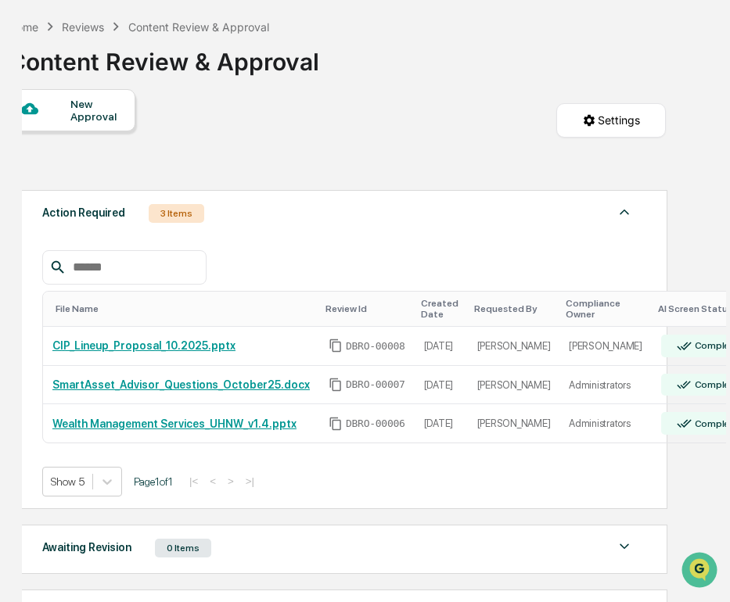
scroll to position [0, 41]
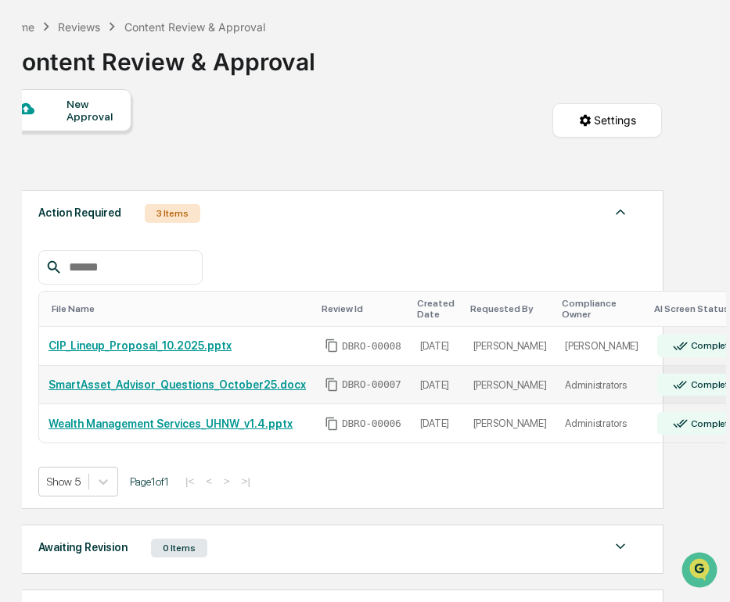
click at [264, 387] on link "SmartAsset_Advisor_Questions_October25.docx" at bounding box center [176, 384] width 257 height 13
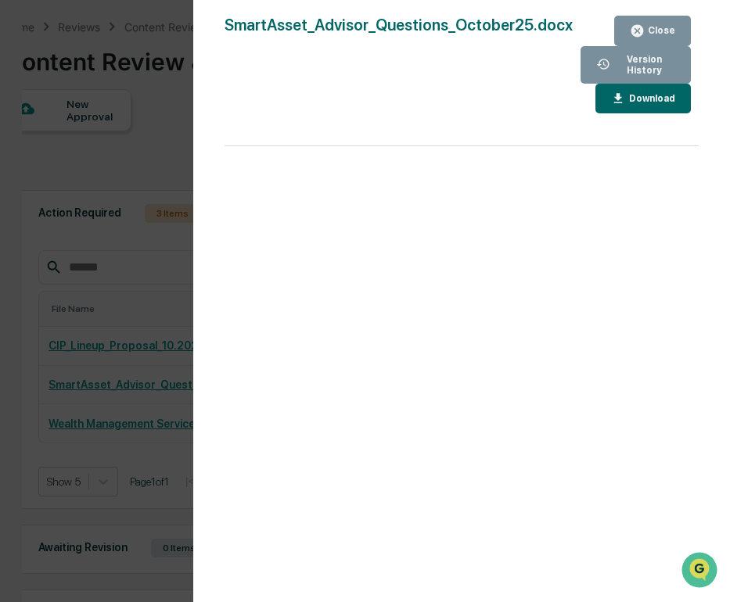
click at [80, 351] on div "Version History 10/13/2025, 02:10 PM Alec Root SmartAsset_Advisor_Questions_Oct…" at bounding box center [365, 301] width 730 height 602
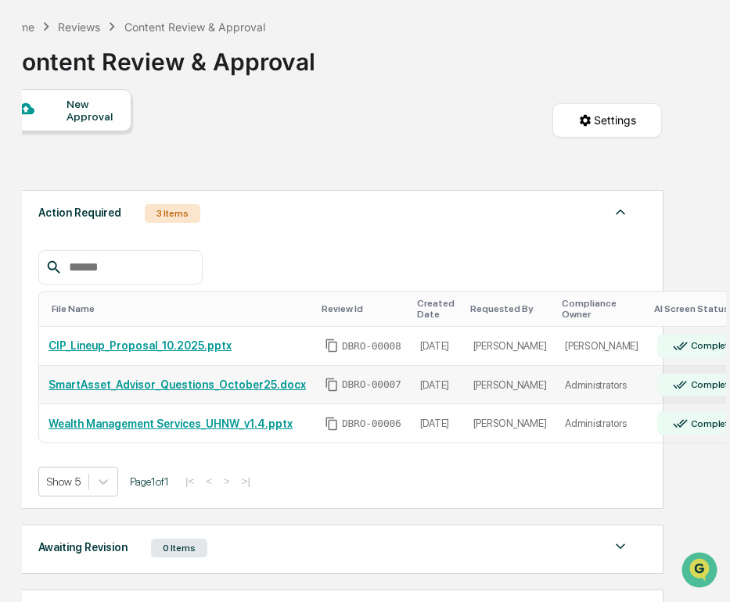
scroll to position [0, 118]
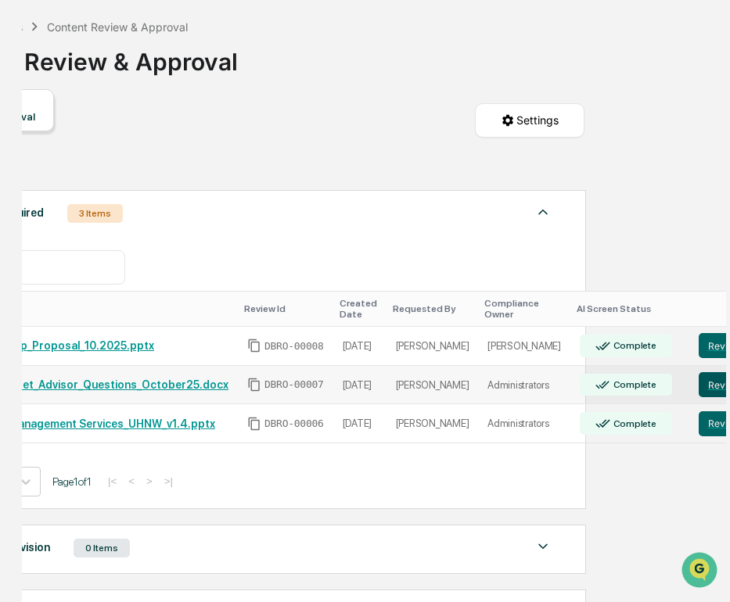
click at [698, 385] on button "Review" at bounding box center [724, 384] width 52 height 25
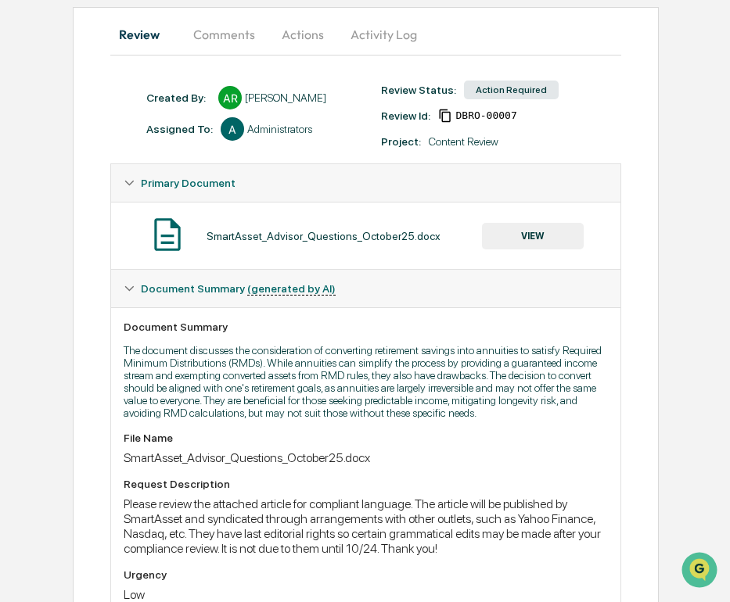
scroll to position [86, 0]
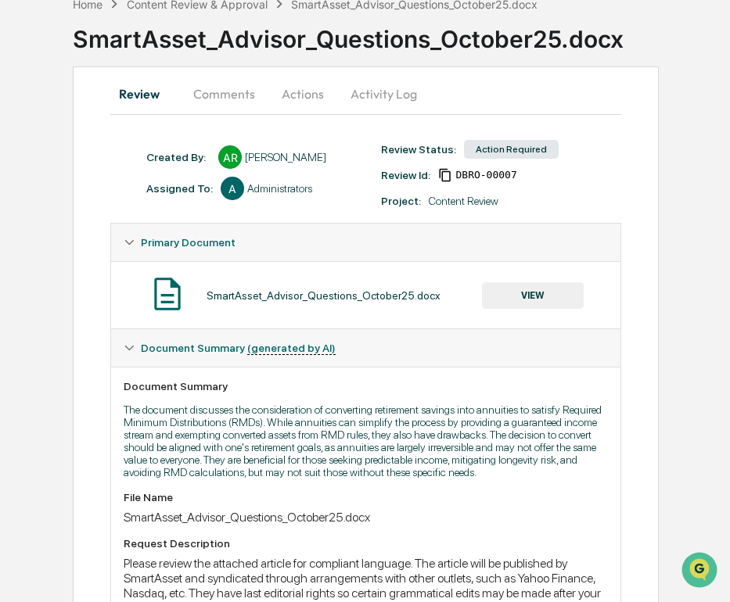
click at [537, 303] on button "VIEW" at bounding box center [533, 295] width 102 height 27
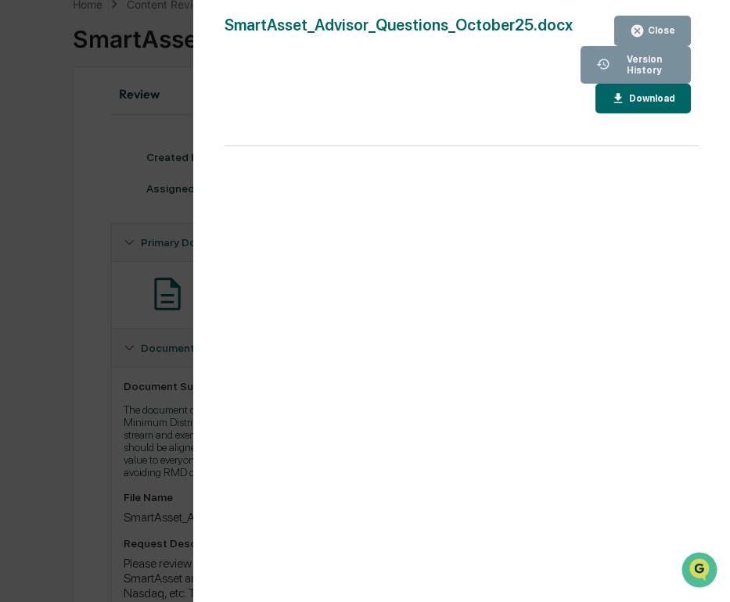
click at [63, 323] on div "Version History 10/13/2025, 02:10 PM Alec Root SmartAsset_Advisor_Questions_Oct…" at bounding box center [365, 301] width 730 height 602
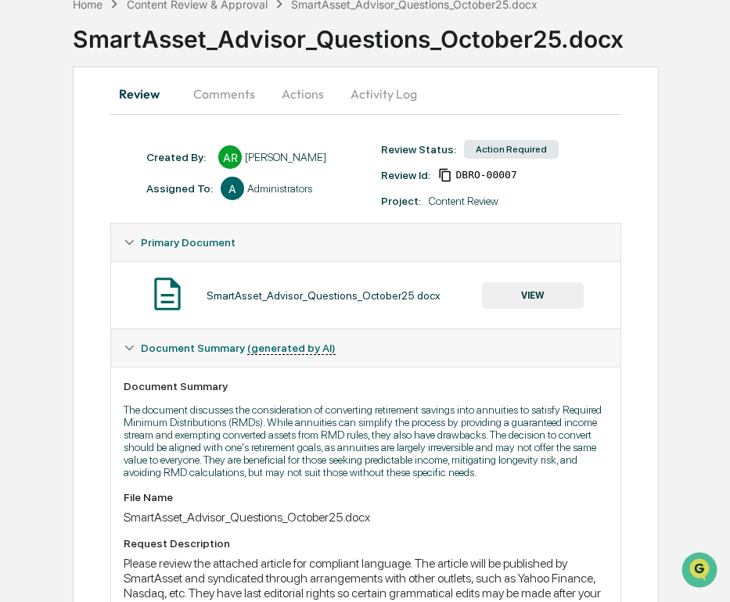
click at [242, 98] on button "Comments" at bounding box center [224, 94] width 87 height 38
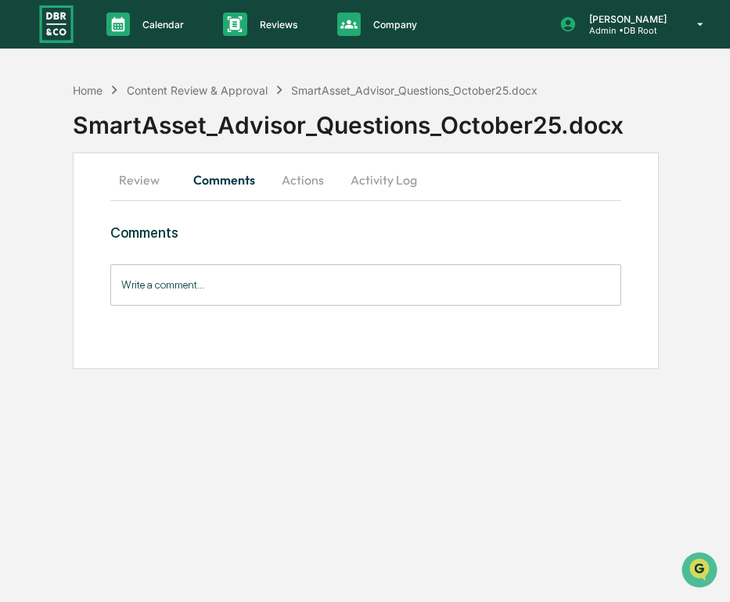
click at [440, 276] on input "Write a comment..." at bounding box center [365, 284] width 511 height 41
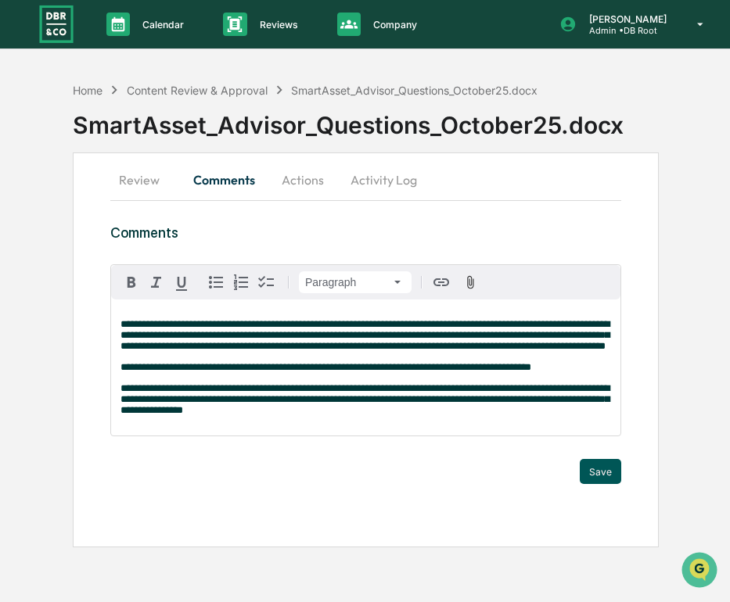
click at [605, 484] on button "Save" at bounding box center [599, 471] width 41 height 25
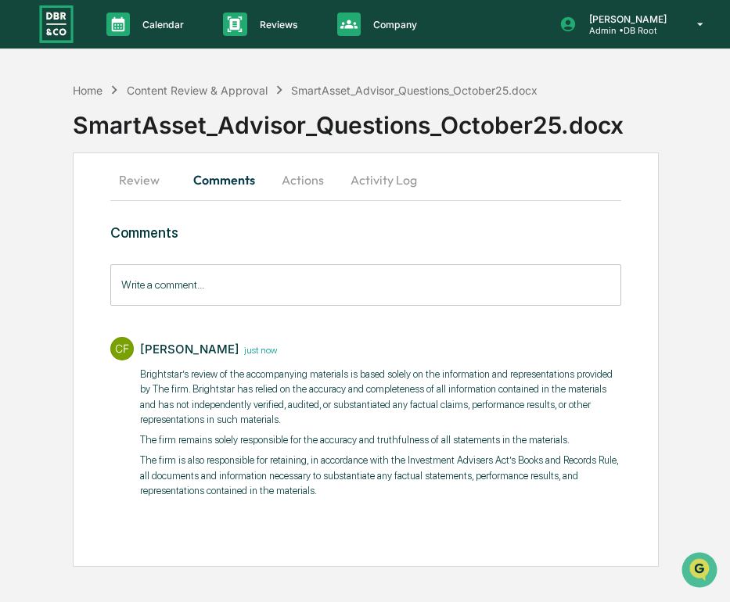
click at [292, 168] on button "Actions" at bounding box center [302, 180] width 70 height 38
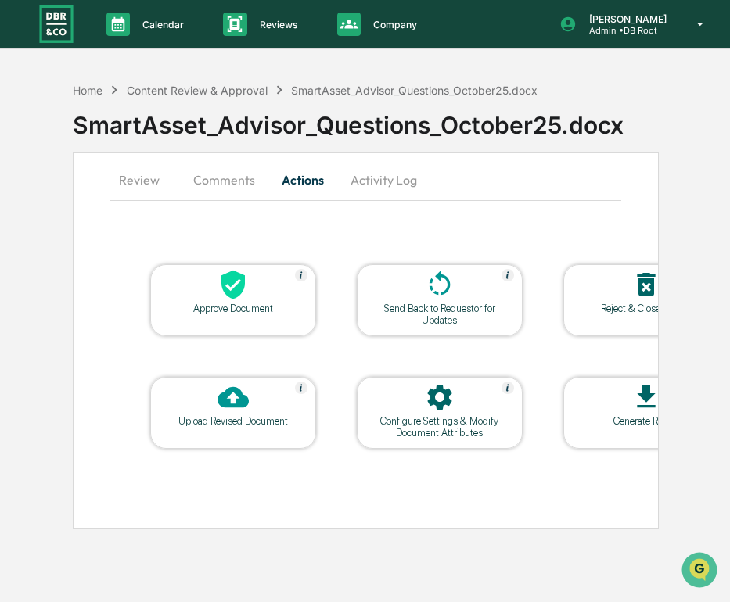
click at [201, 294] on div at bounding box center [233, 286] width 156 height 34
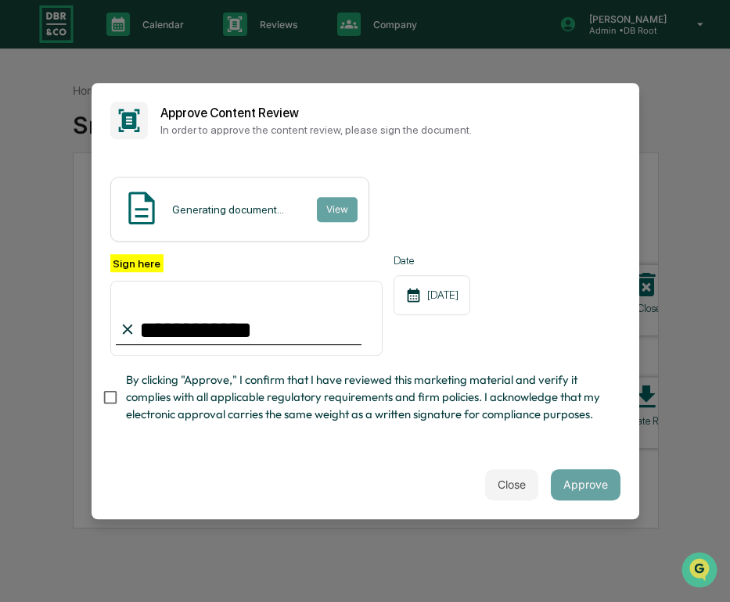
type input "**********"
click at [324, 400] on span "By clicking "Approve," I confirm that I have reviewed this marketing material a…" at bounding box center [367, 397] width 482 height 52
click at [611, 482] on button "Approve" at bounding box center [585, 484] width 70 height 31
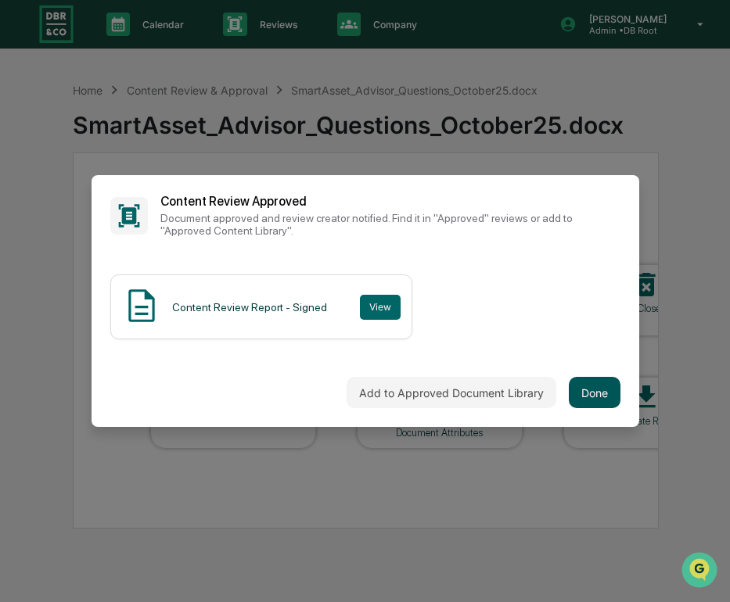
click at [589, 392] on button "Done" at bounding box center [594, 392] width 52 height 31
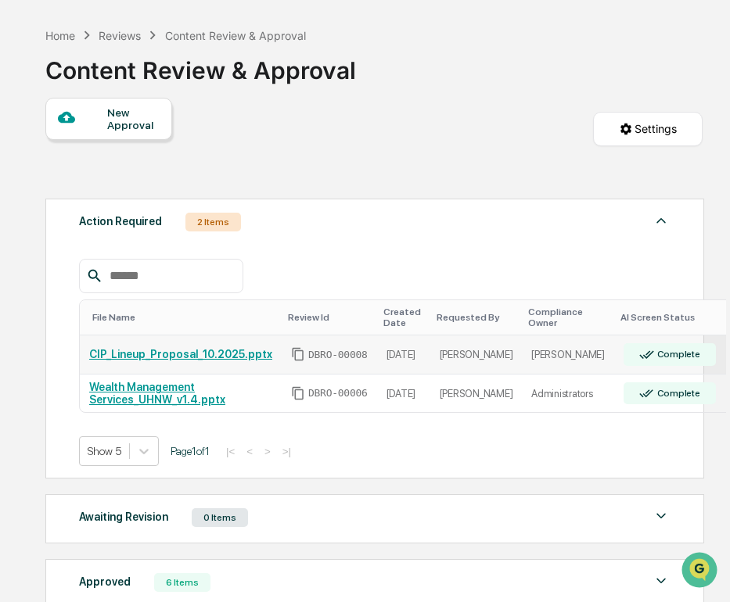
scroll to position [0, 47]
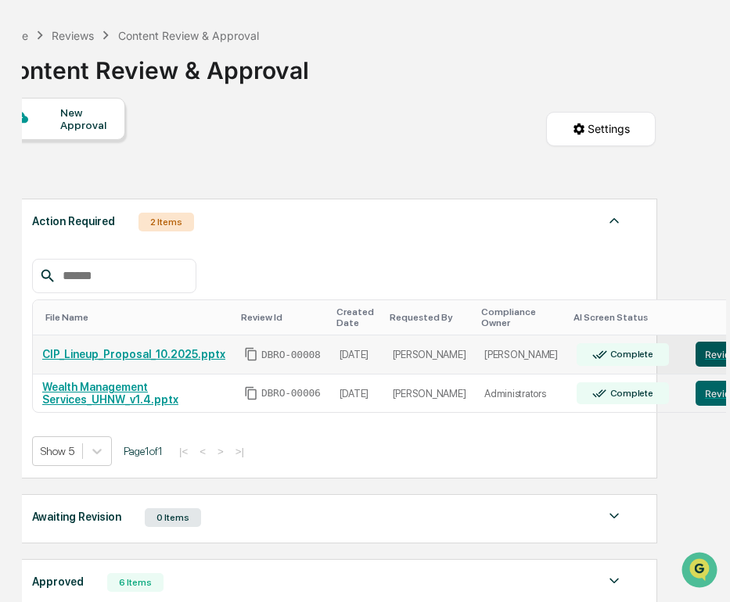
click at [695, 361] on button "Review" at bounding box center [721, 354] width 52 height 25
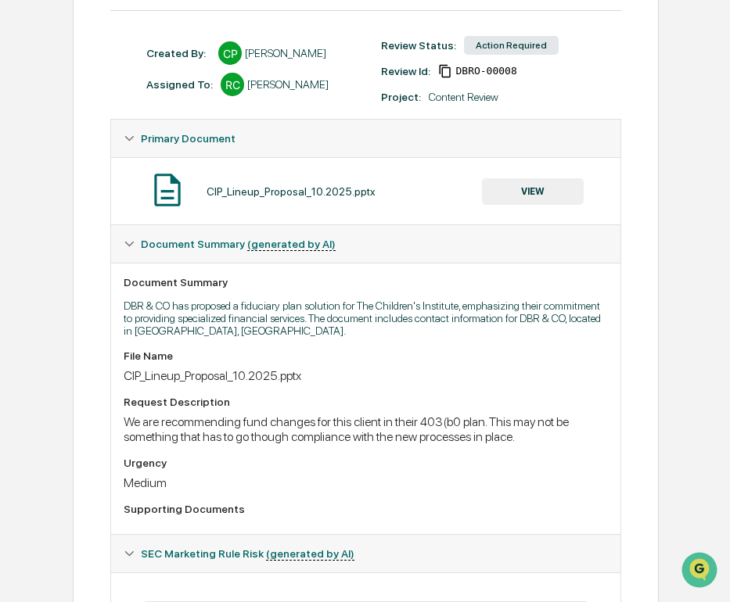
scroll to position [147, 0]
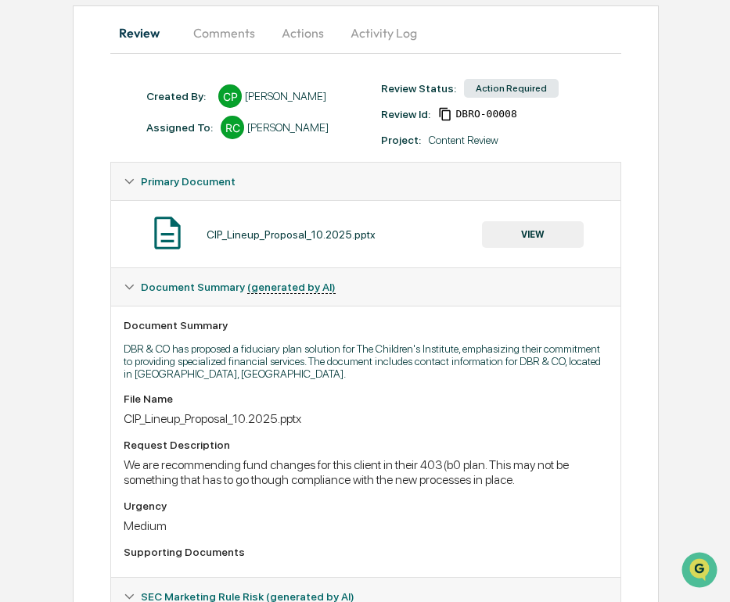
click at [537, 228] on button "VIEW" at bounding box center [533, 234] width 102 height 27
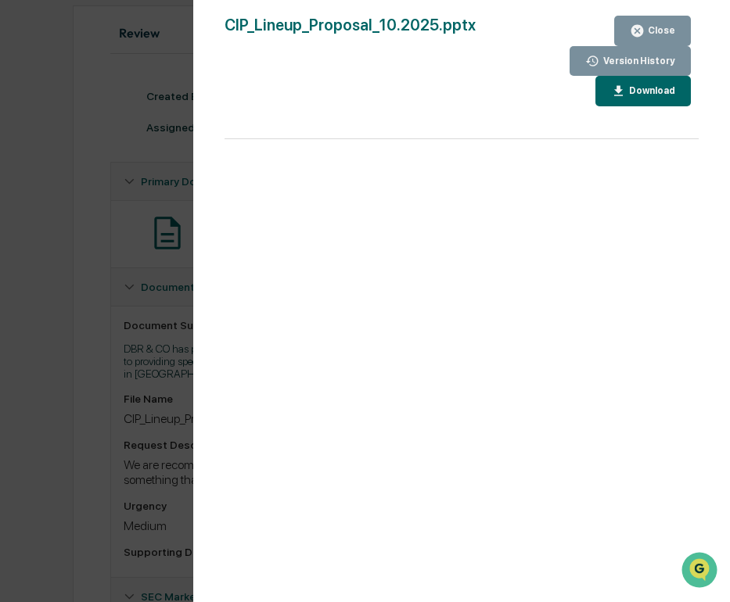
click at [629, 94] on div "Download" at bounding box center [650, 90] width 49 height 11
click at [101, 228] on div "Version History 10/13/2025, 02:30 PM Connie Pallof CIP_Lineup_Proposal_10.2025.…" at bounding box center [365, 301] width 730 height 602
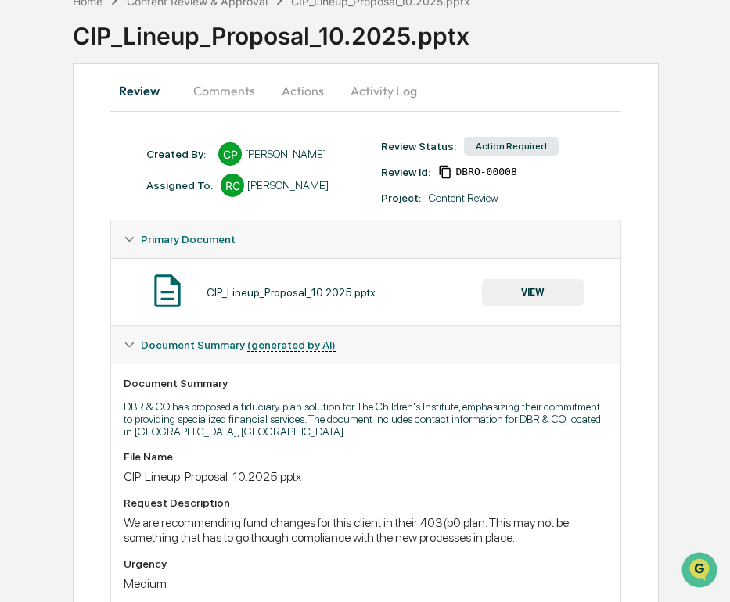
scroll to position [88, 0]
click at [274, 159] on div "Connie Pallof" at bounding box center [285, 155] width 81 height 13
click at [315, 162] on div "Created By: ‎ ‎ CP Connie Pallof" at bounding box center [255, 154] width 235 height 23
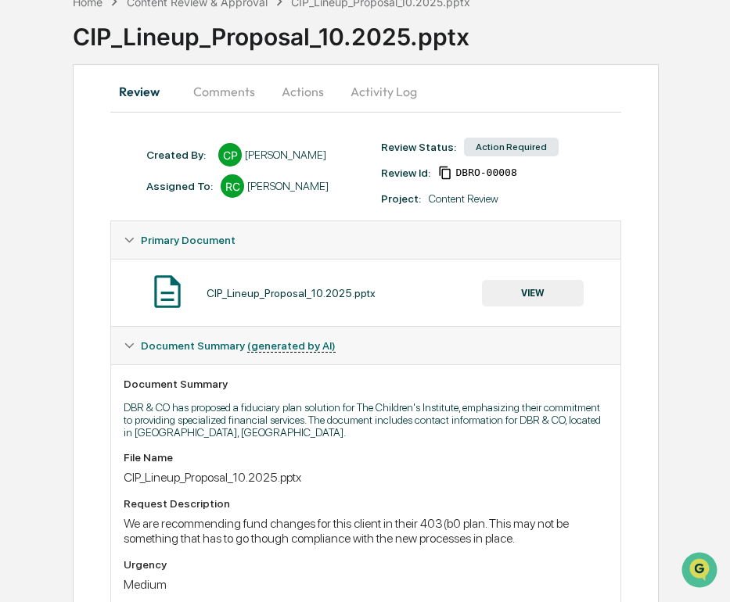
click at [228, 79] on button "Comments" at bounding box center [224, 92] width 87 height 38
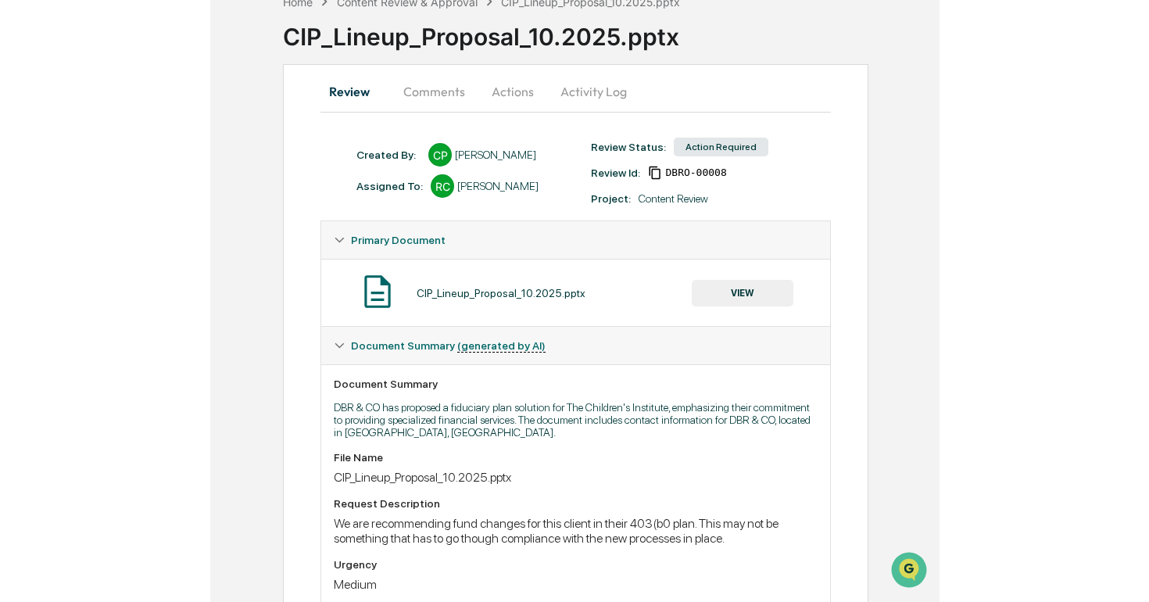
scroll to position [0, 0]
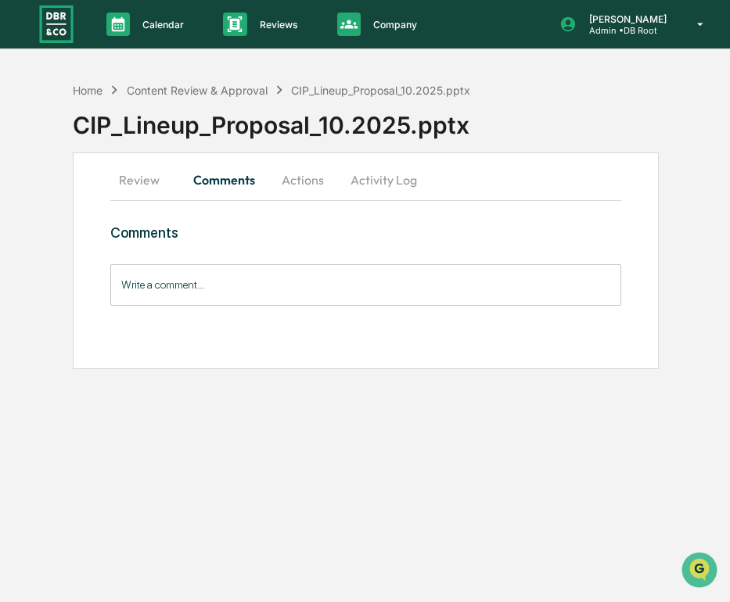
click at [145, 186] on button "Review" at bounding box center [145, 180] width 70 height 38
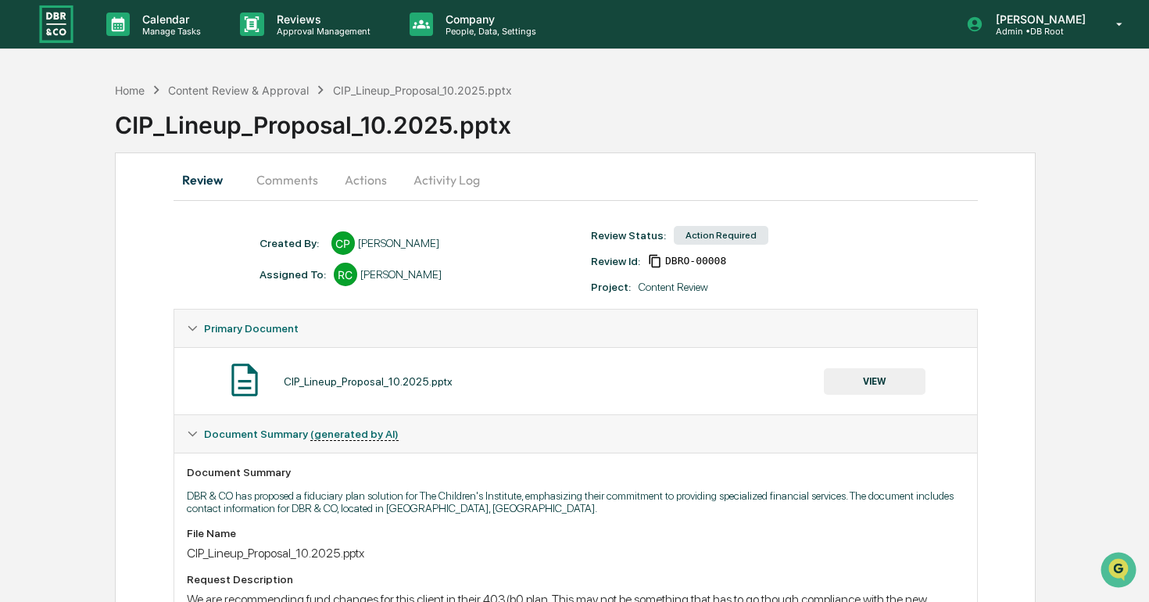
click at [403, 249] on div "Connie Pallof" at bounding box center [398, 243] width 81 height 13
click at [497, 253] on div "Created By: ‎ ‎ CP Connie Pallof" at bounding box center [418, 242] width 332 height 23
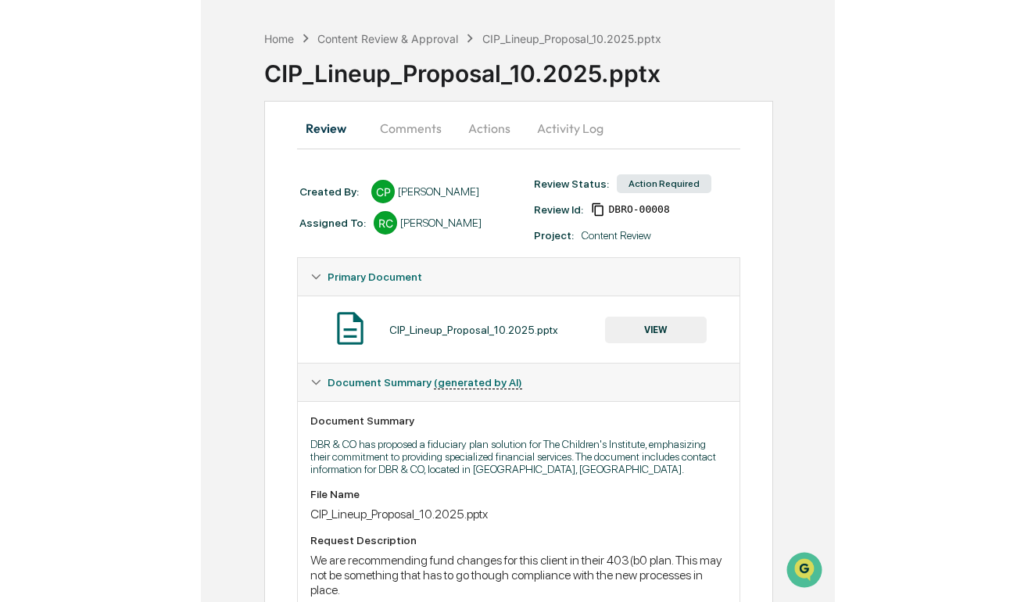
scroll to position [45, 0]
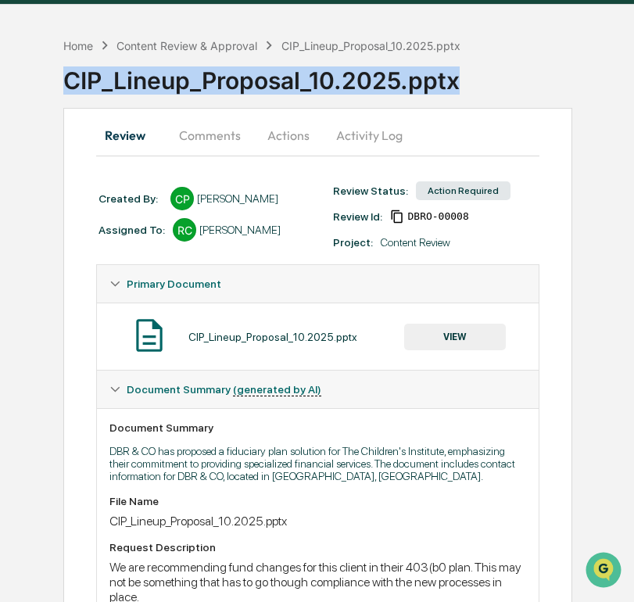
drag, startPoint x: 496, startPoint y: 82, endPoint x: 53, endPoint y: 79, distance: 442.6
copy div "CIP_Lineup_Proposal_10.2025.pptx"
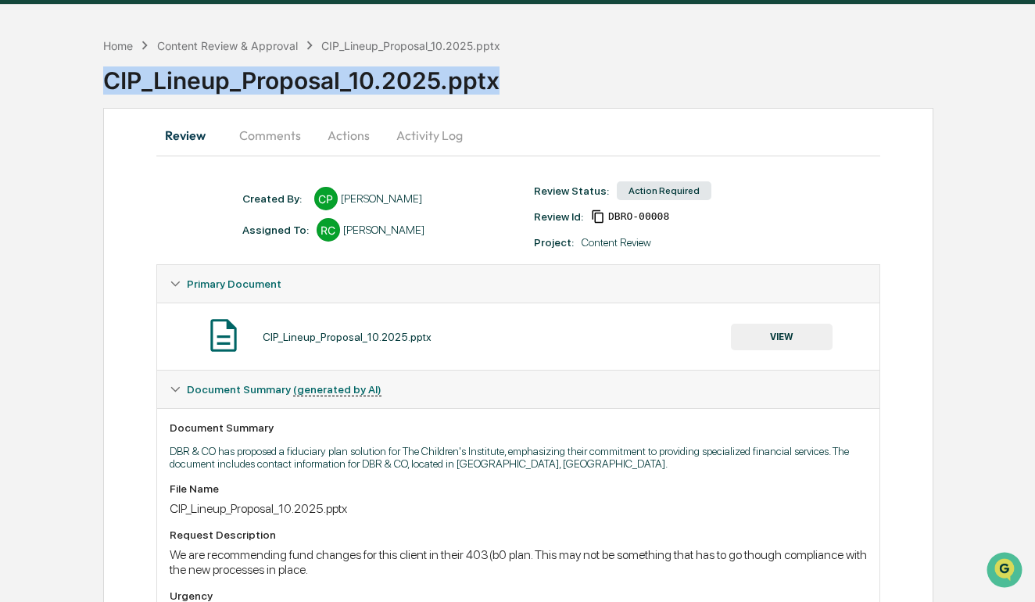
click at [281, 136] on button "Comments" at bounding box center [270, 136] width 87 height 38
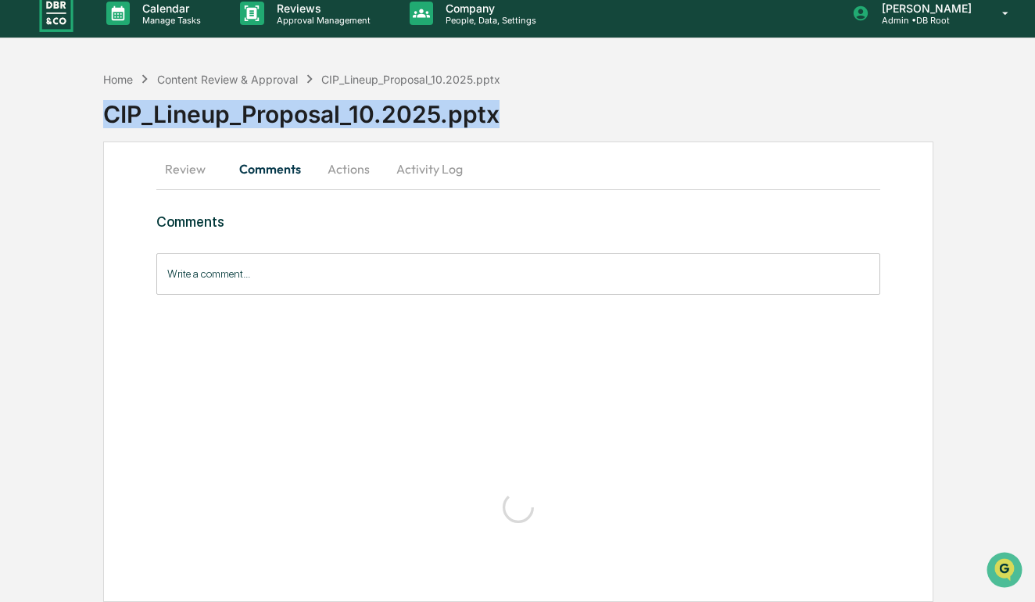
scroll to position [0, 0]
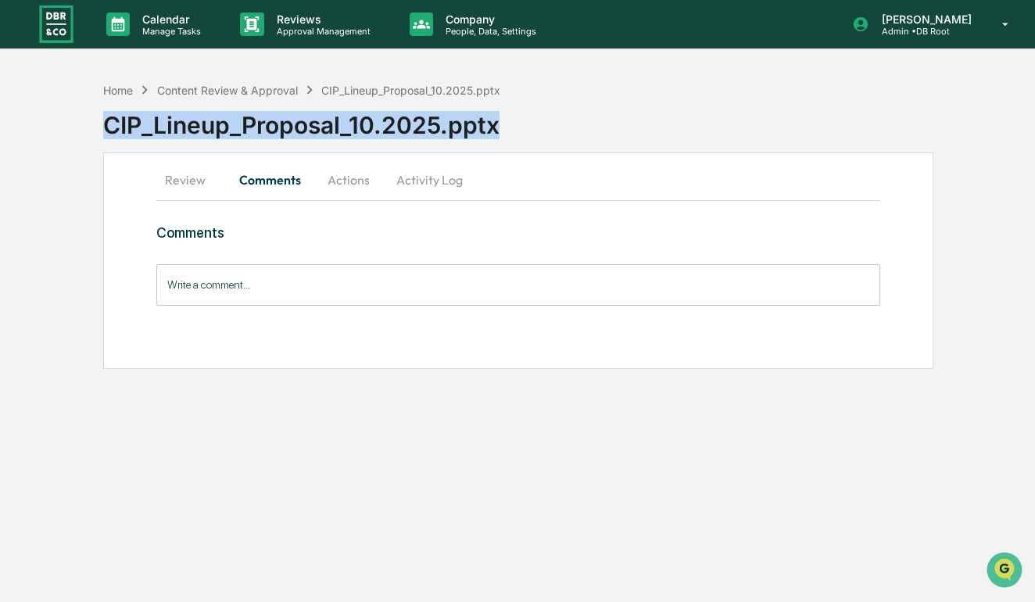
click at [194, 177] on button "Review" at bounding box center [191, 180] width 70 height 38
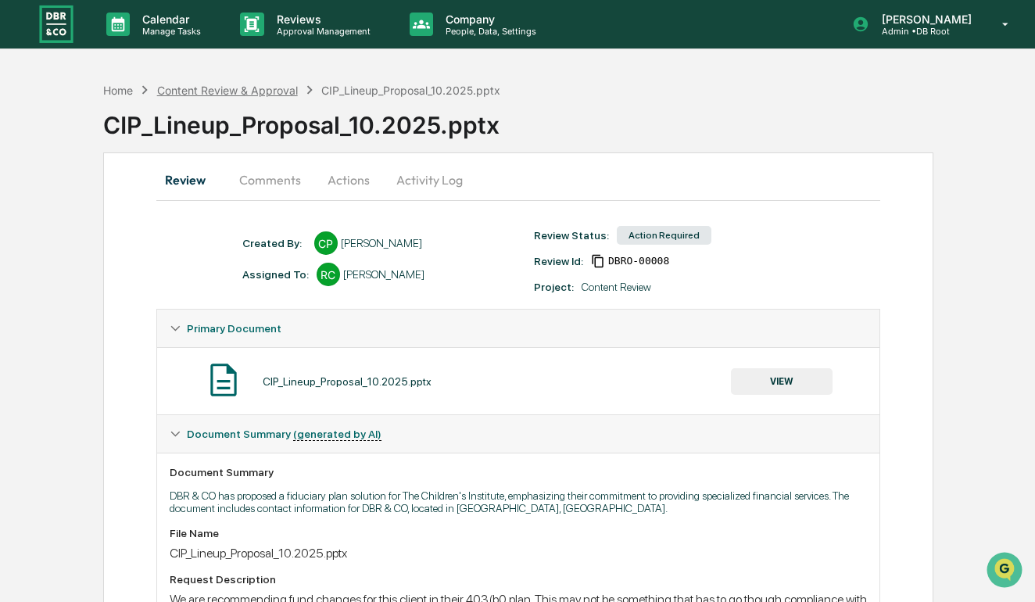
click at [255, 85] on div "Content Review & Approval" at bounding box center [227, 90] width 141 height 13
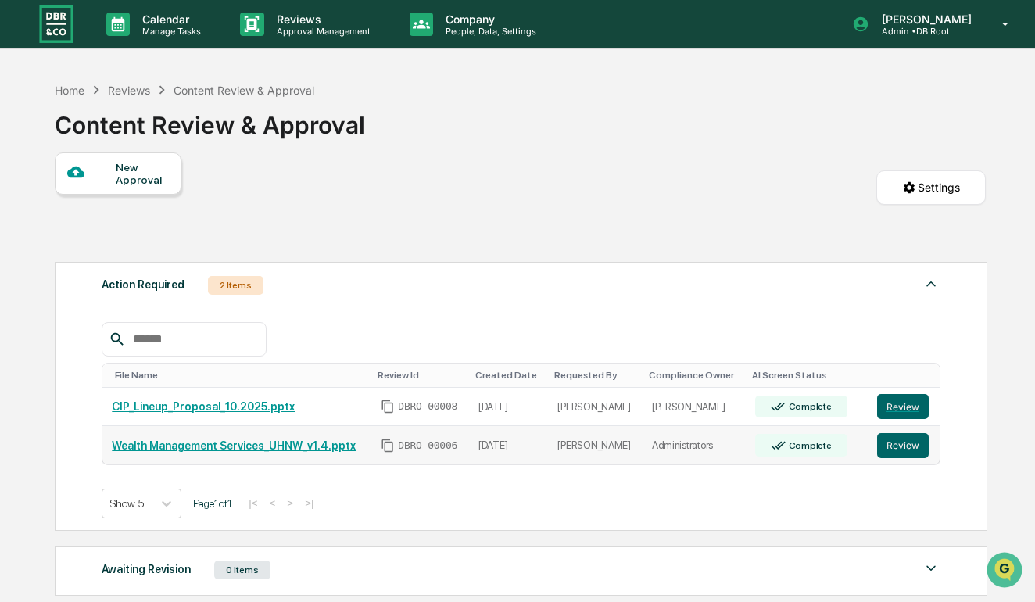
click at [256, 446] on link "Wealth Management Services_UHNW_v1.4.pptx" at bounding box center [234, 445] width 244 height 13
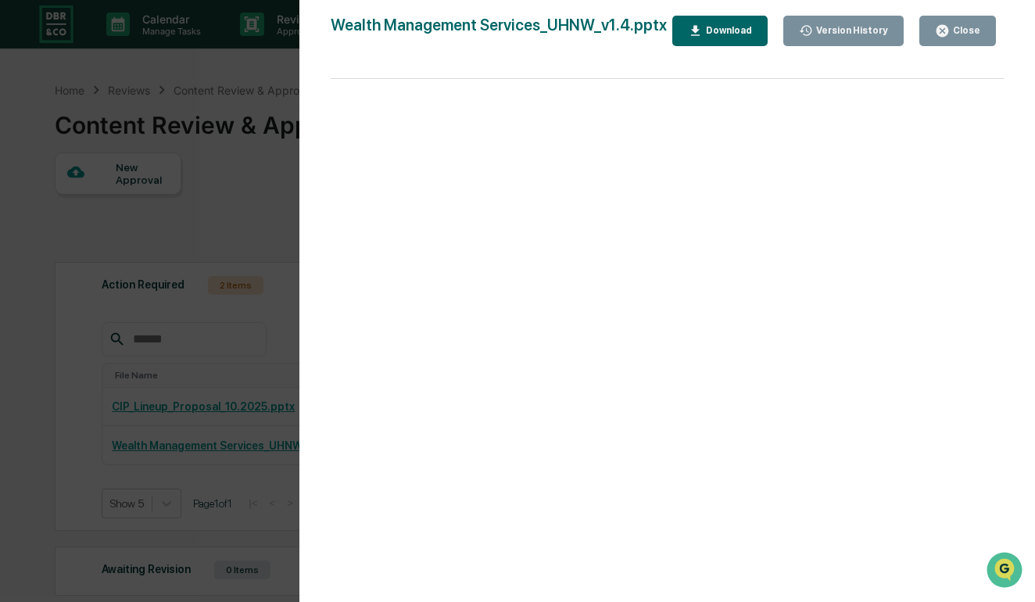
click at [206, 172] on div "Version History 10/10/2025, 08:21 PM Alec Root Wealth Management Services_UHNW_…" at bounding box center [517, 301] width 1035 height 602
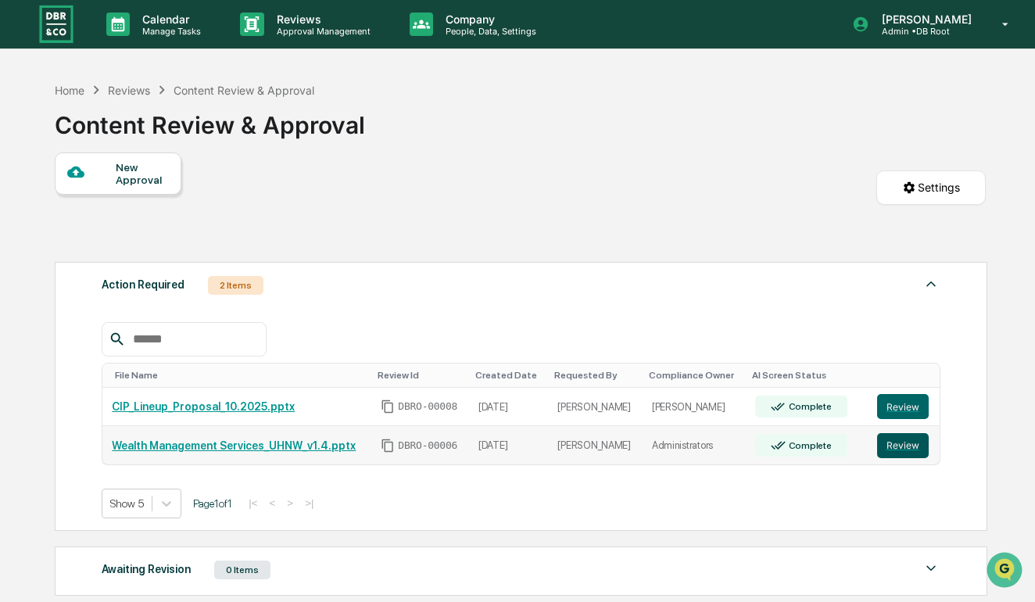
click at [729, 448] on button "Review" at bounding box center [903, 445] width 52 height 25
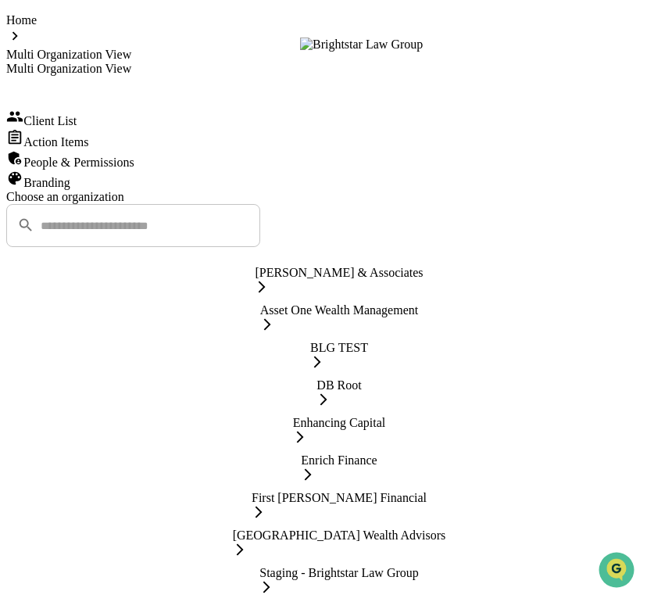
click at [361, 410] on div "DB Root" at bounding box center [339, 393] width 45 height 31
